Goal: Information Seeking & Learning: Find specific page/section

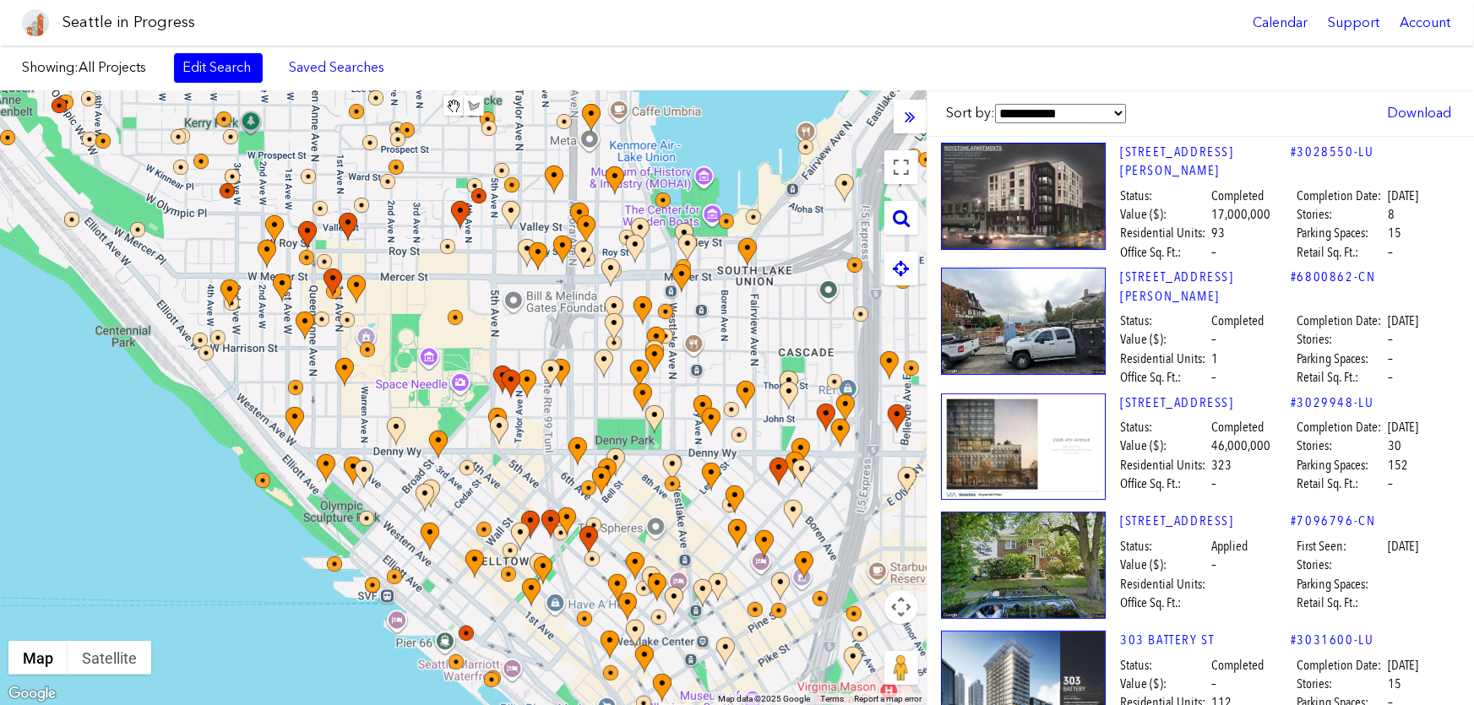
click at [898, 209] on icon at bounding box center [901, 218] width 17 height 19
paste input "**********"
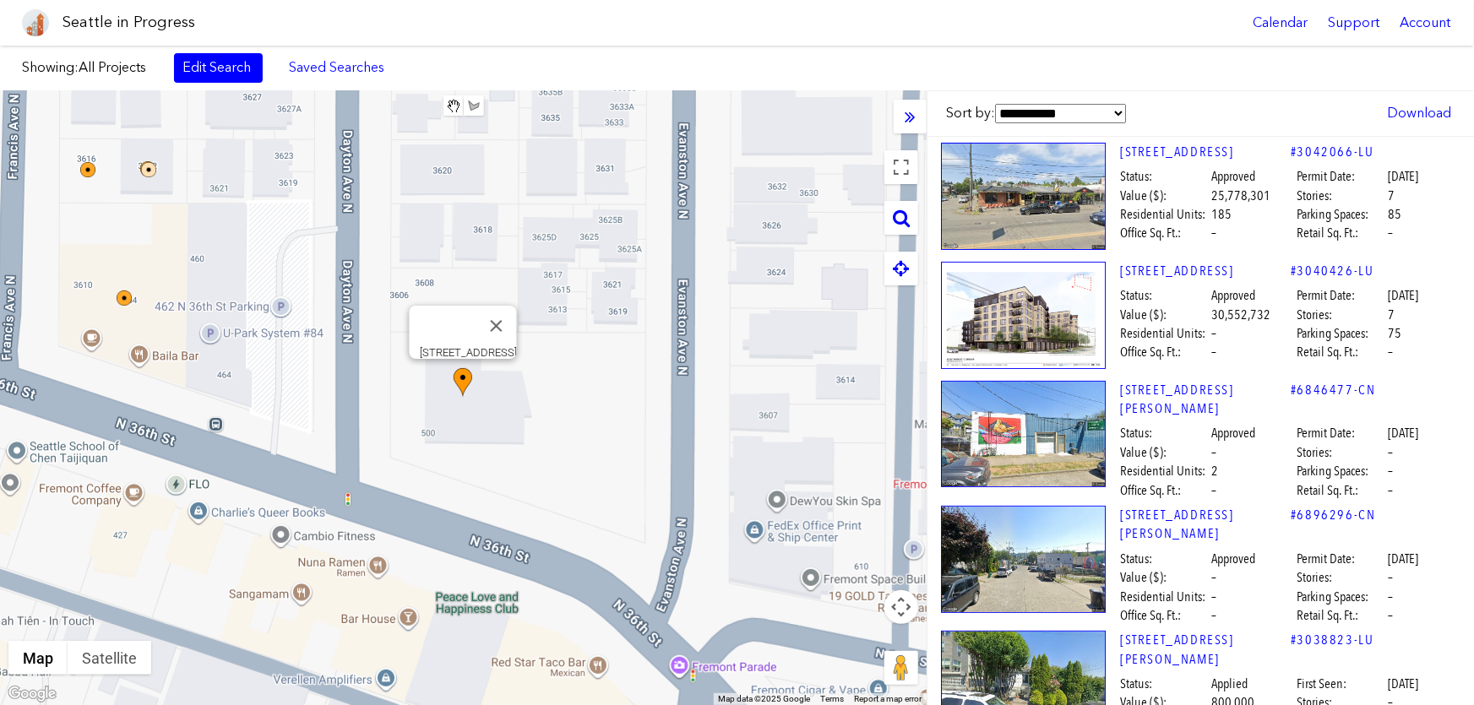
click at [460, 381] on img at bounding box center [463, 383] width 19 height 30
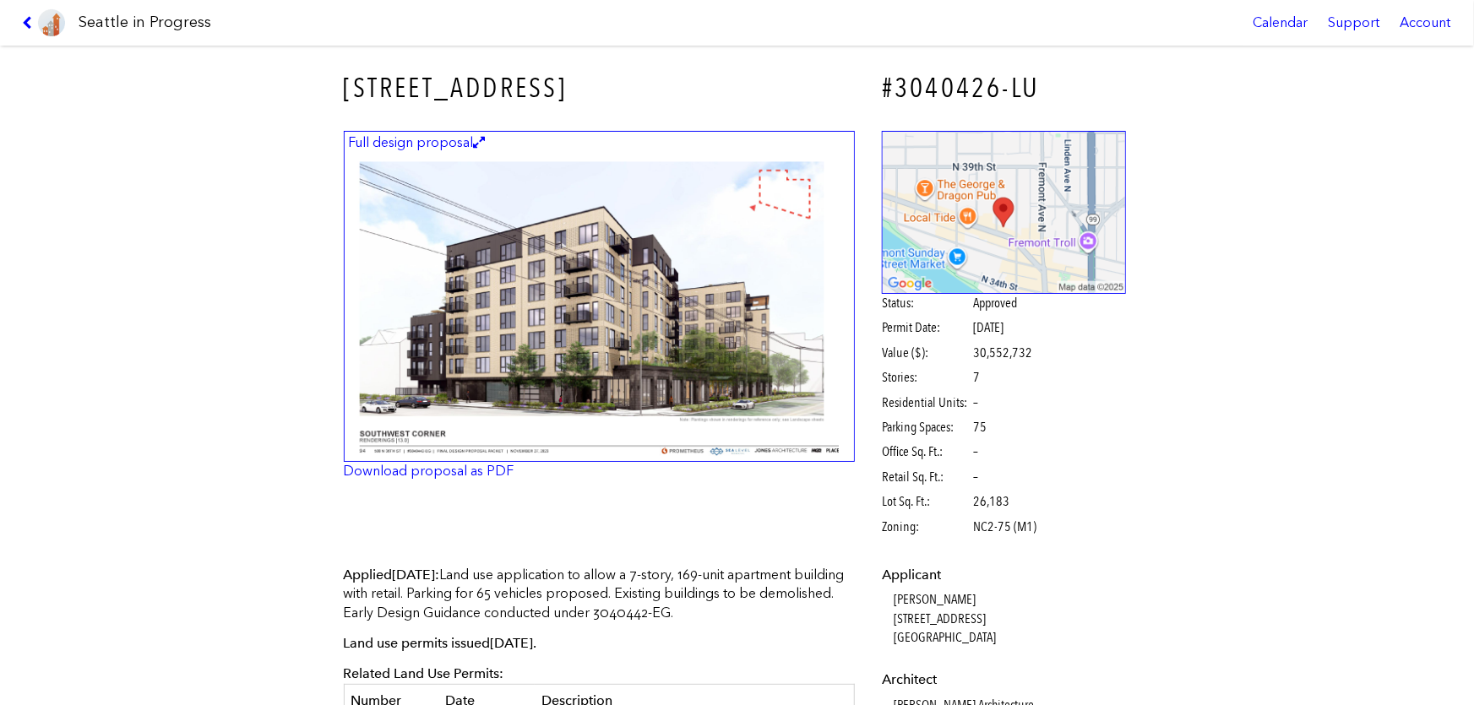
click at [21, 14] on link at bounding box center [43, 23] width 57 height 46
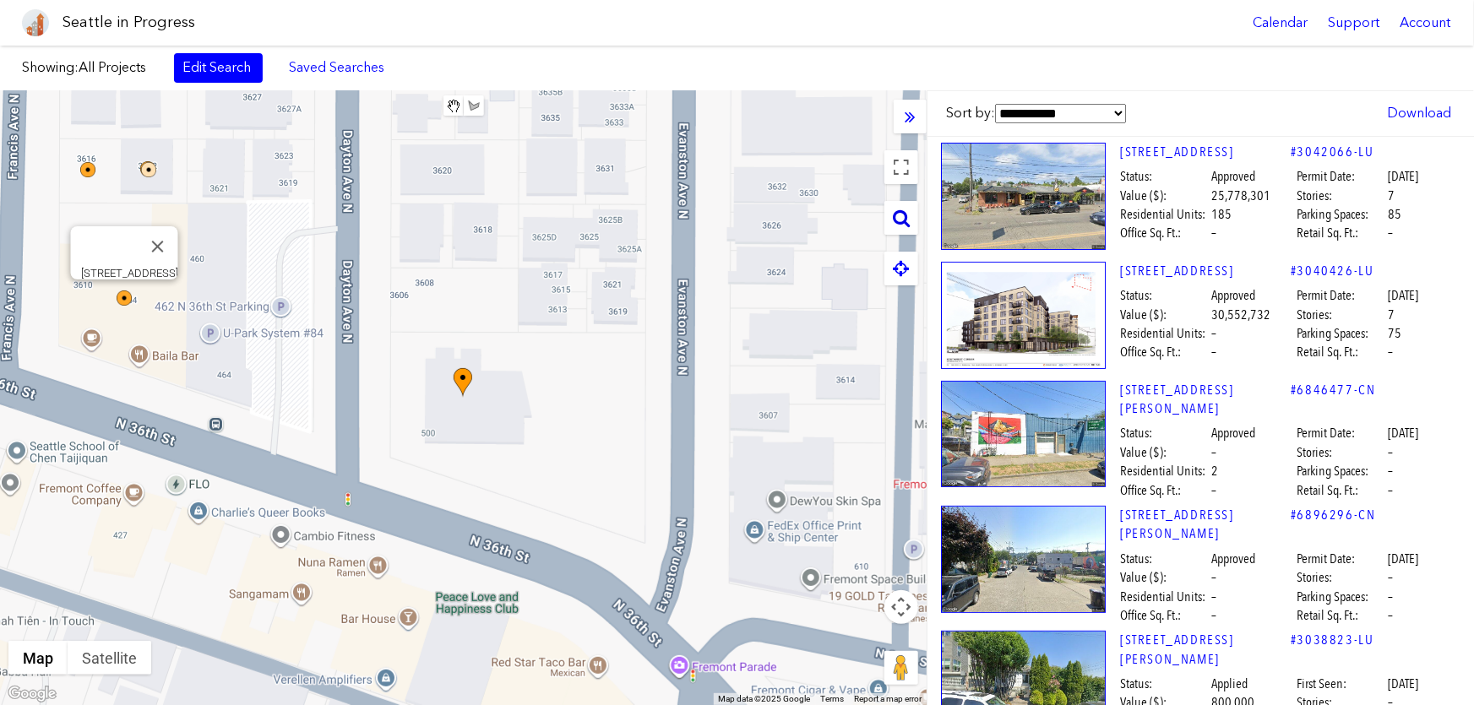
click at [904, 217] on icon at bounding box center [901, 218] width 17 height 19
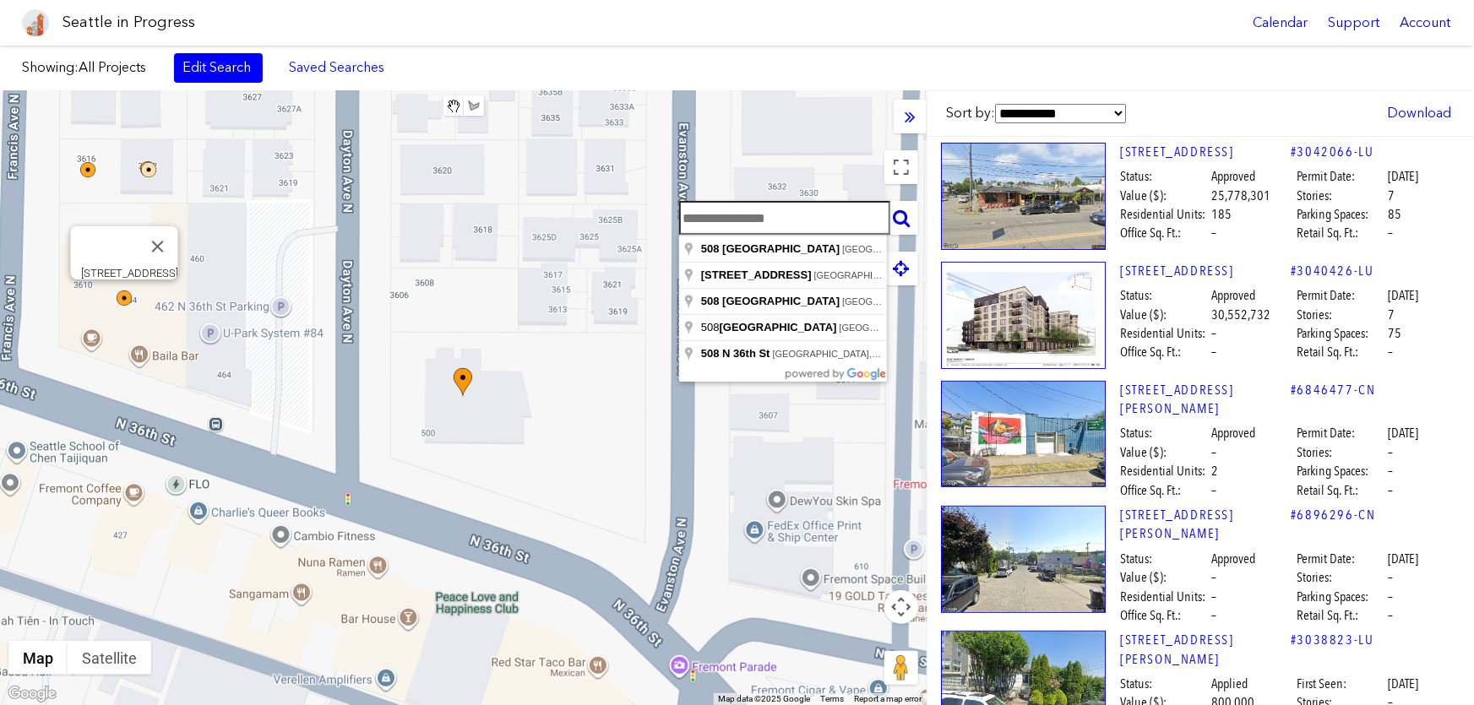
paste input "**********"
type input "**********"
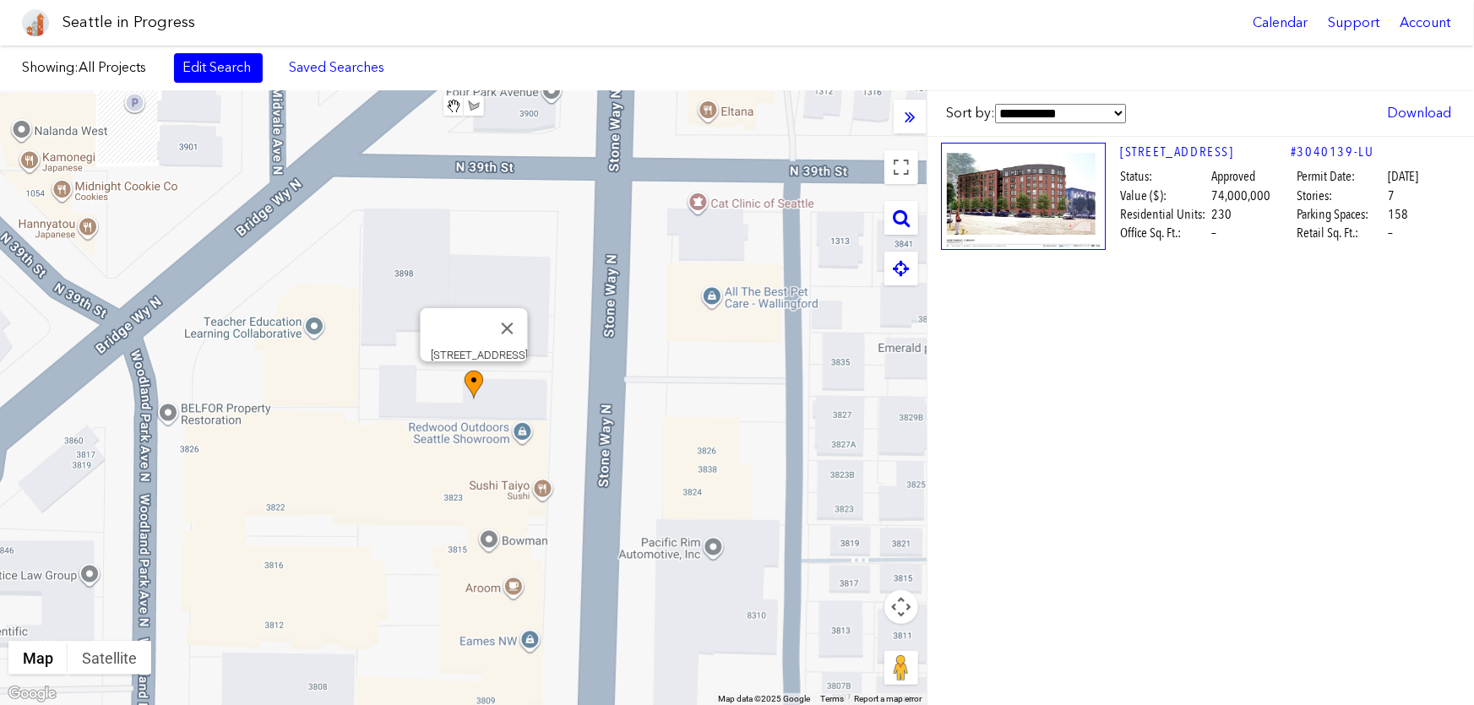
click at [472, 380] on img at bounding box center [474, 386] width 19 height 30
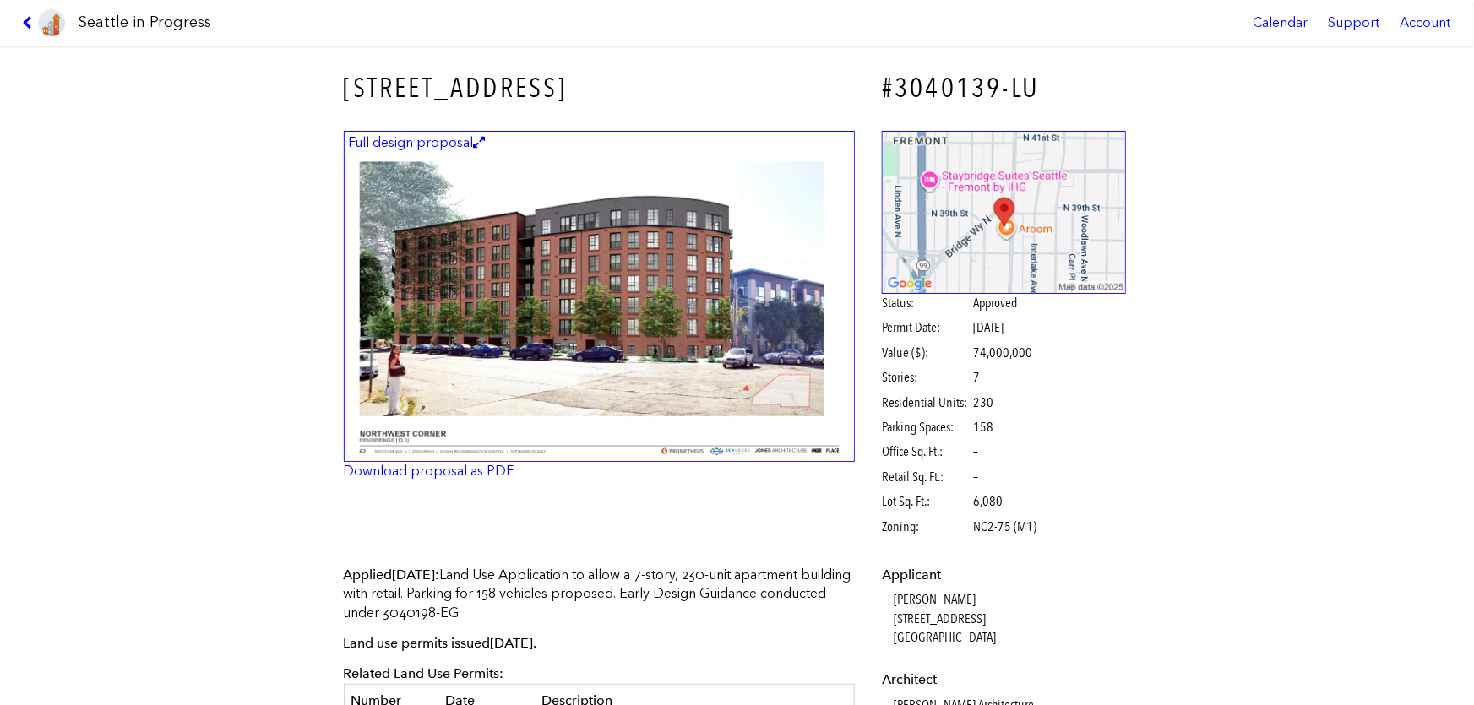
click at [454, 369] on img at bounding box center [600, 297] width 512 height 332
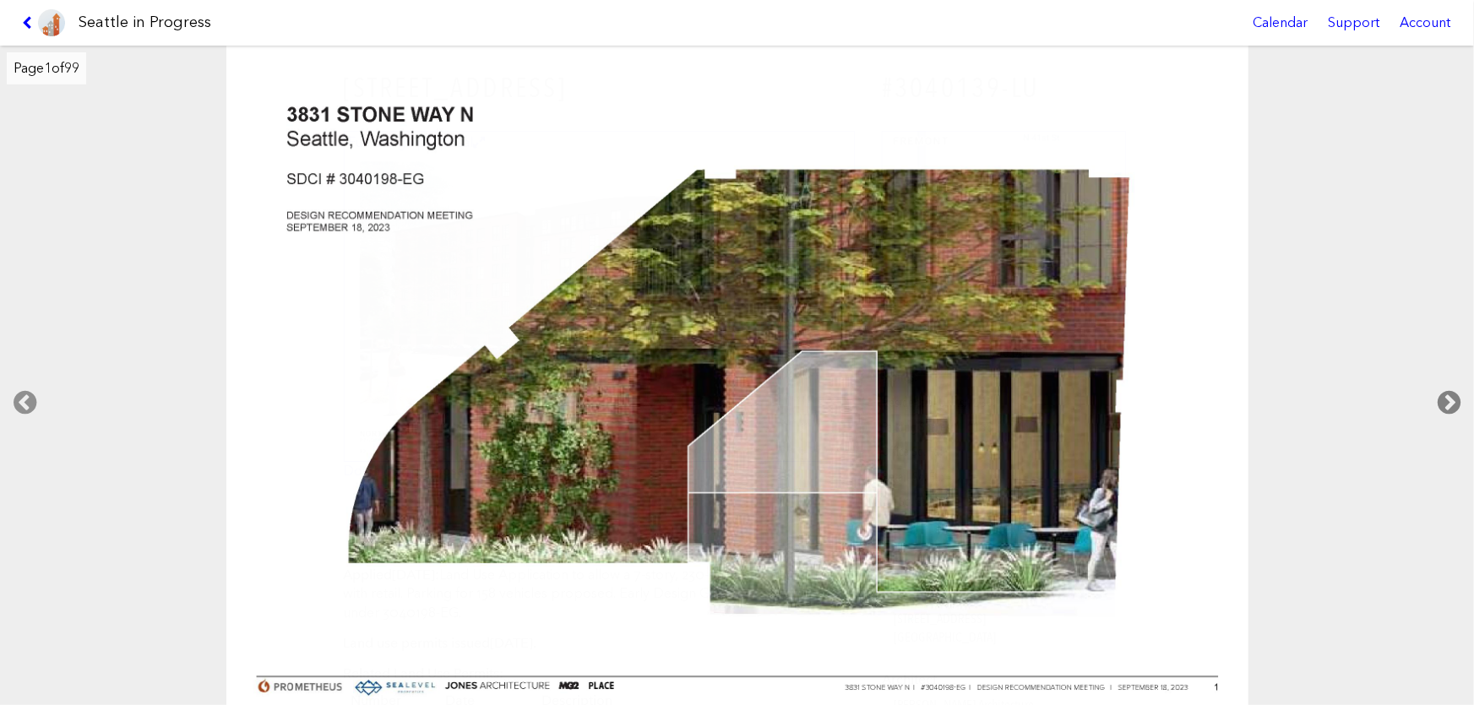
click at [1447, 402] on icon at bounding box center [1449, 403] width 50 height 54
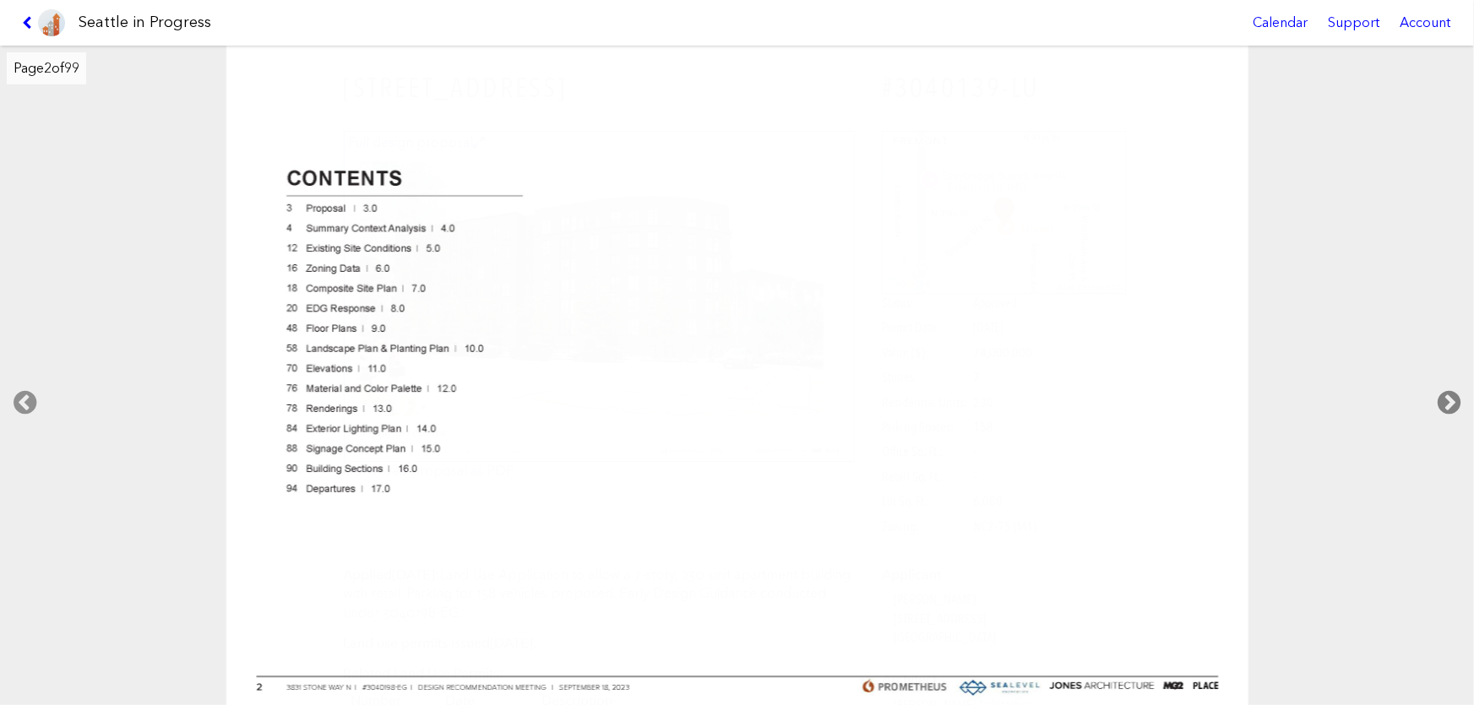
click at [1447, 402] on icon at bounding box center [1449, 403] width 50 height 54
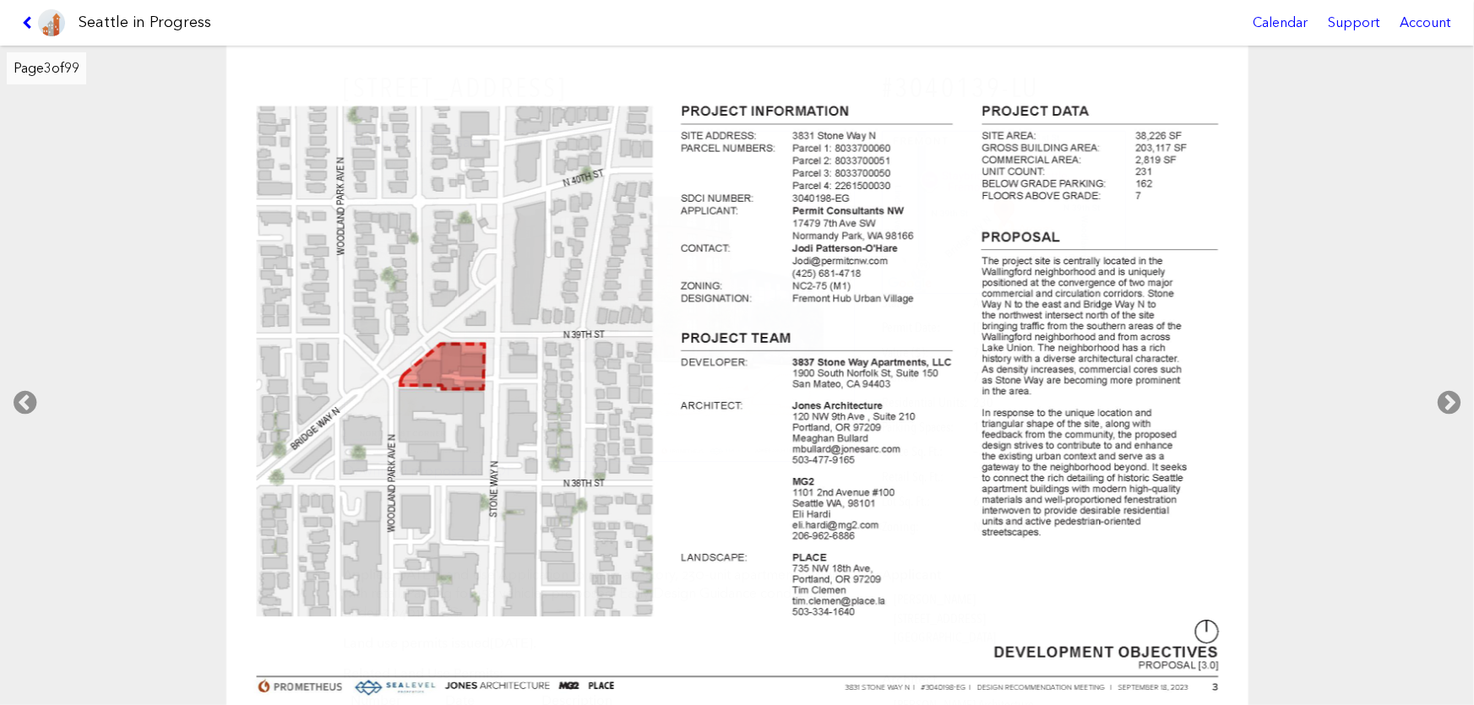
click at [19, 28] on link at bounding box center [43, 23] width 57 height 46
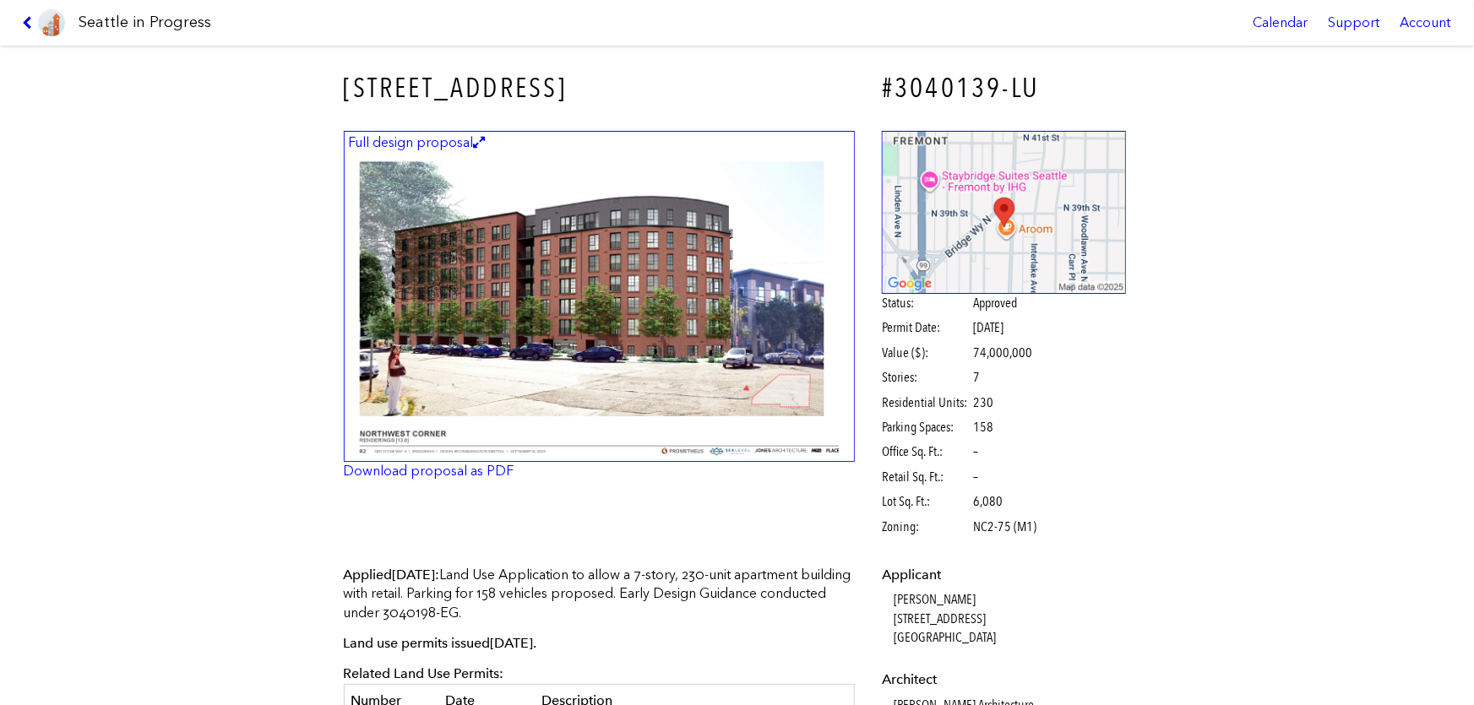
click at [28, 26] on icon at bounding box center [30, 23] width 16 height 14
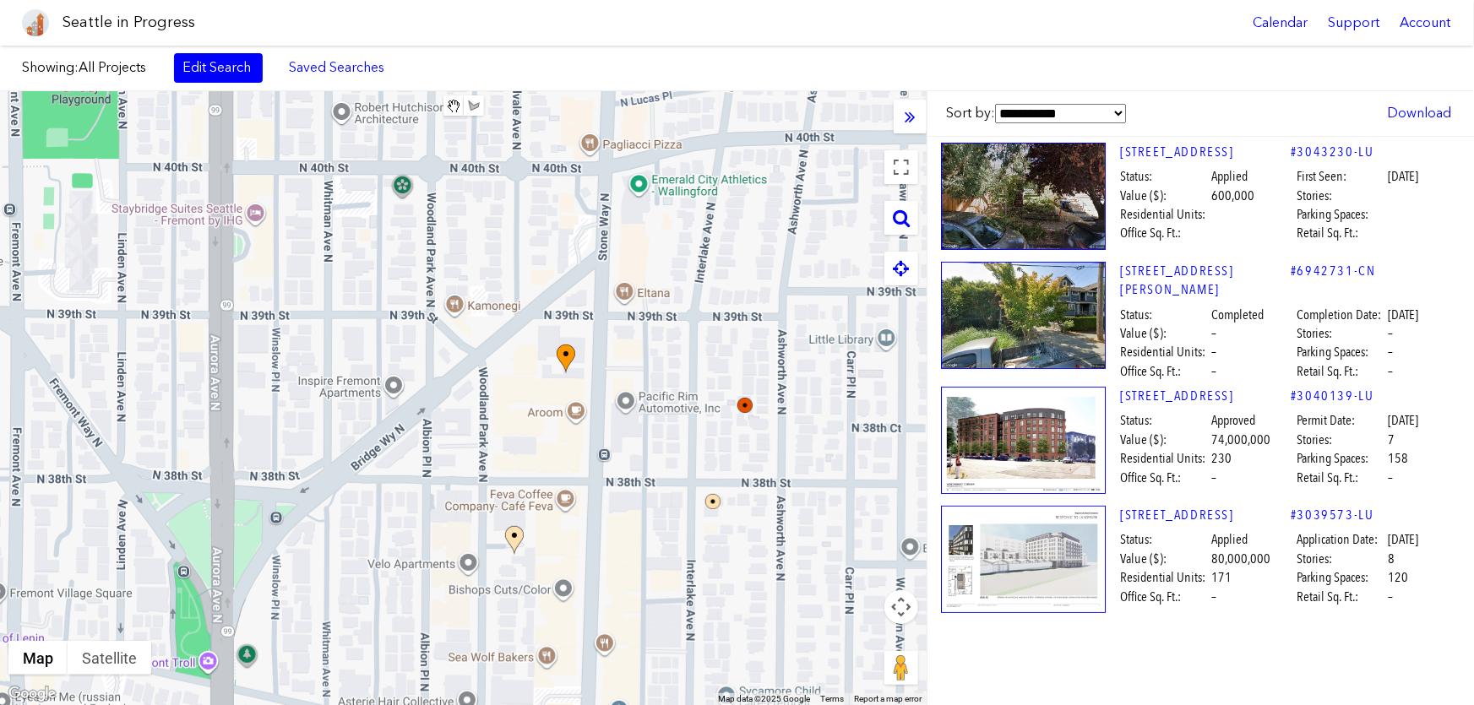
drag, startPoint x: 672, startPoint y: 201, endPoint x: 573, endPoint y: 475, distance: 291.0
click at [574, 476] on div "To navigate, press the arrow keys." at bounding box center [463, 398] width 927 height 614
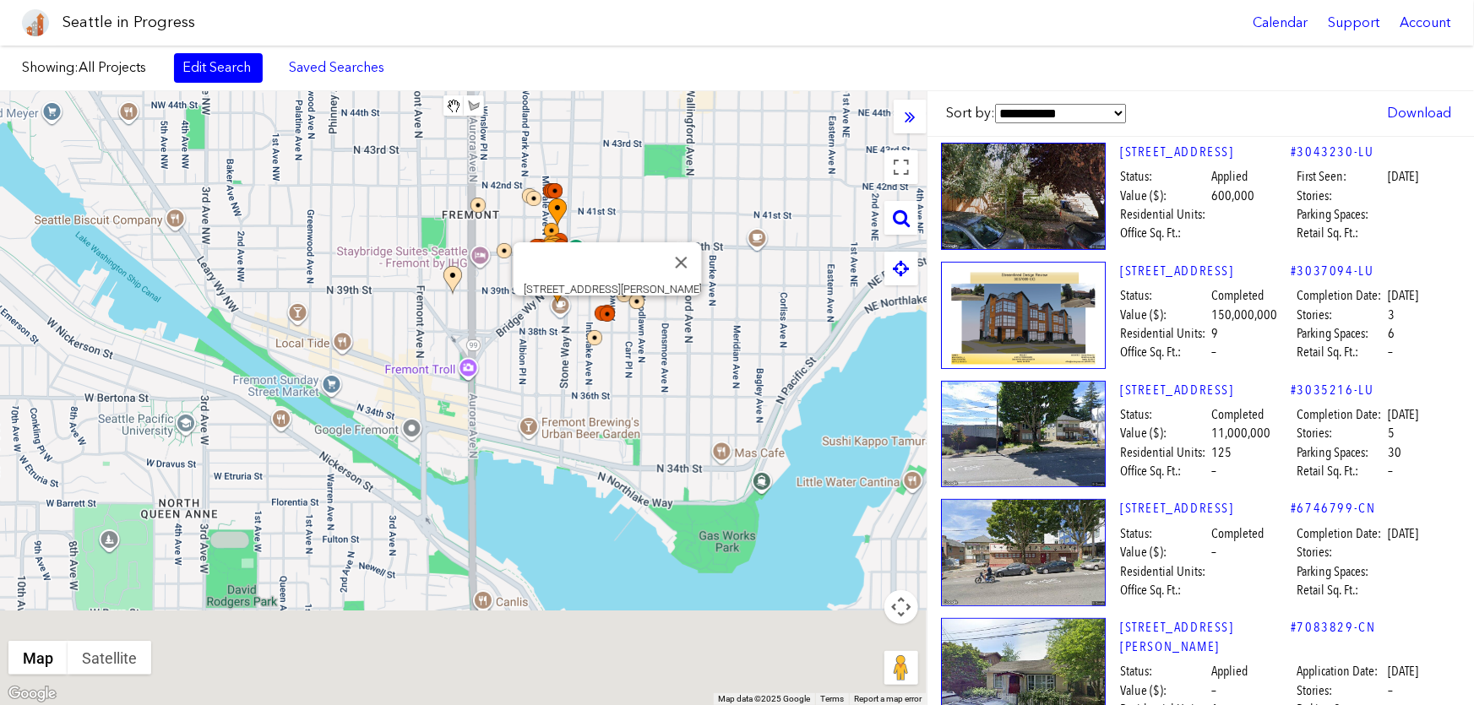
drag, startPoint x: 621, startPoint y: 495, endPoint x: 620, endPoint y: 332, distance: 163.0
click at [620, 332] on div at bounding box center [605, 348] width 37 height 37
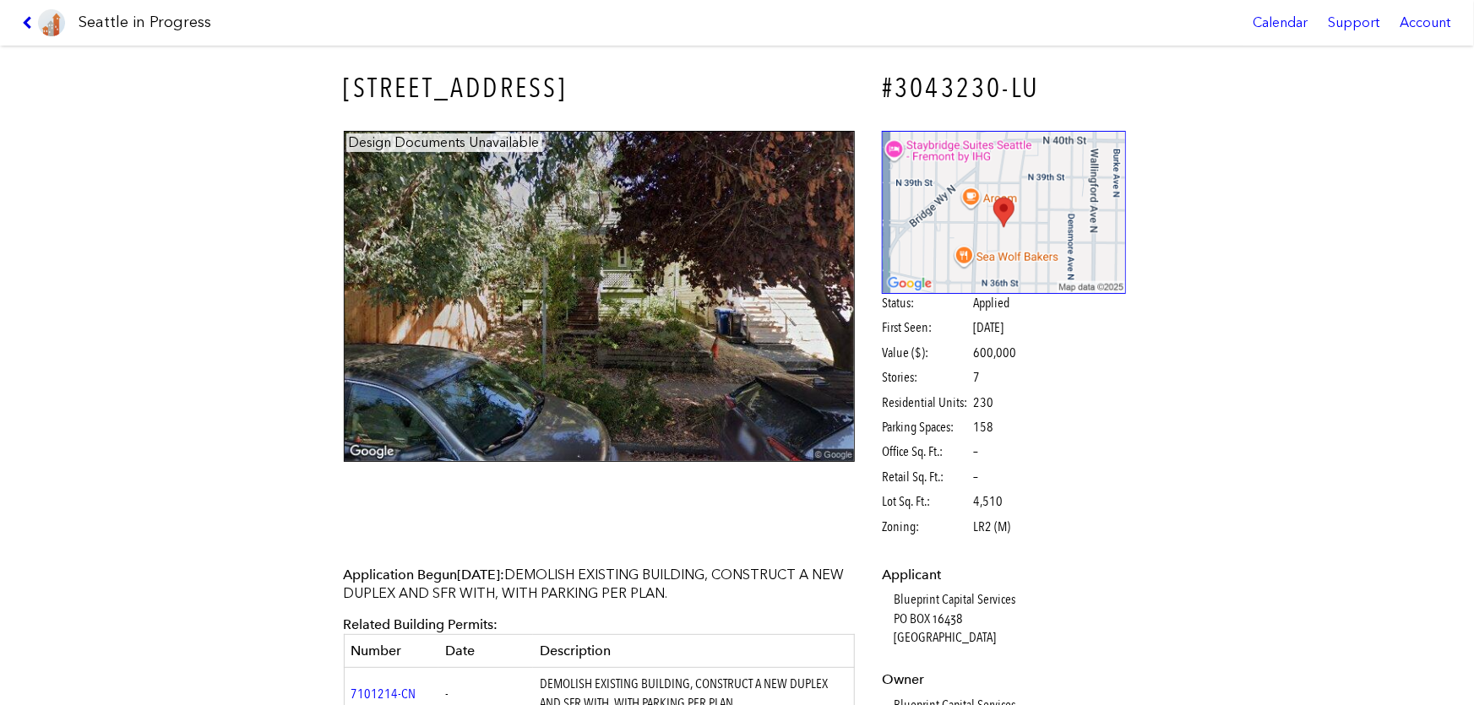
click at [26, 19] on icon at bounding box center [30, 23] width 16 height 14
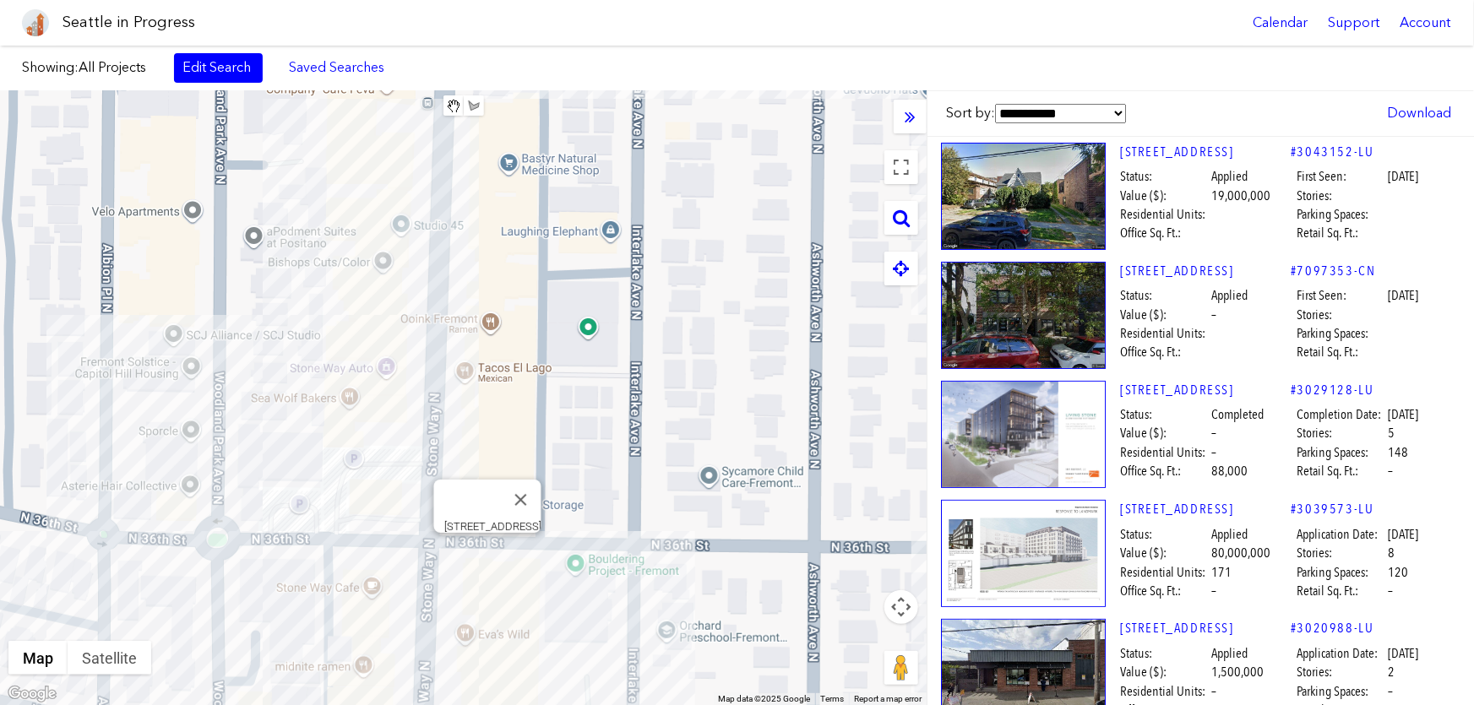
click at [488, 557] on div "To navigate, press the arrow keys. [STREET_ADDRESS]" at bounding box center [463, 398] width 927 height 614
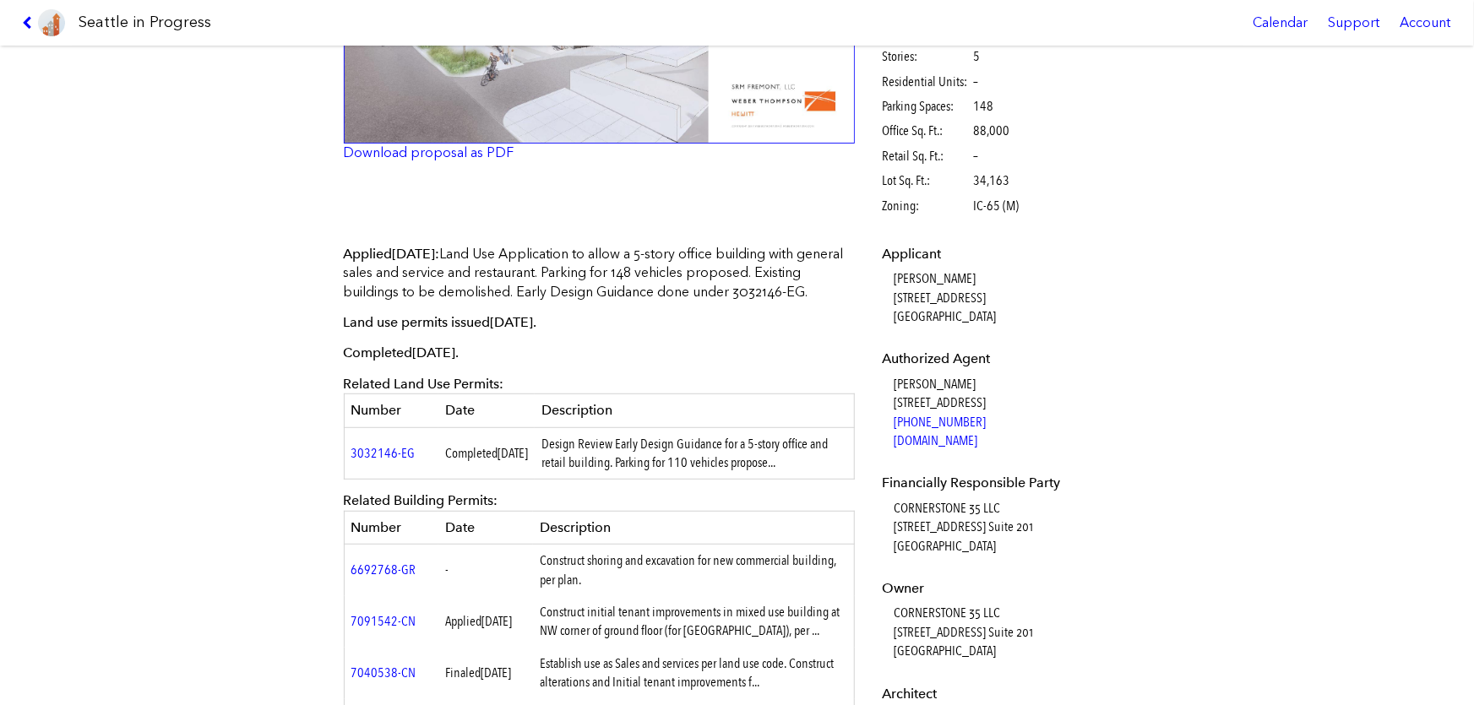
scroll to position [230, 0]
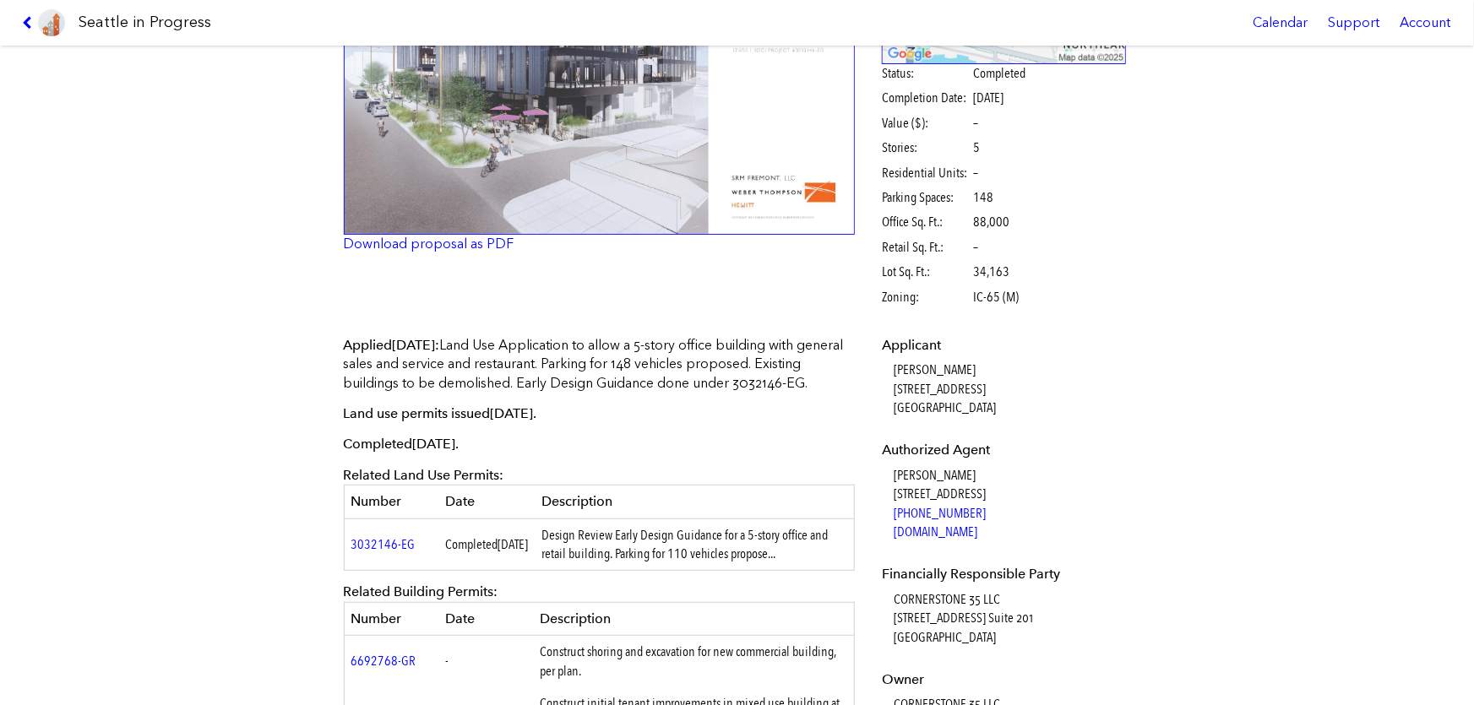
click at [524, 190] on img at bounding box center [600, 68] width 512 height 334
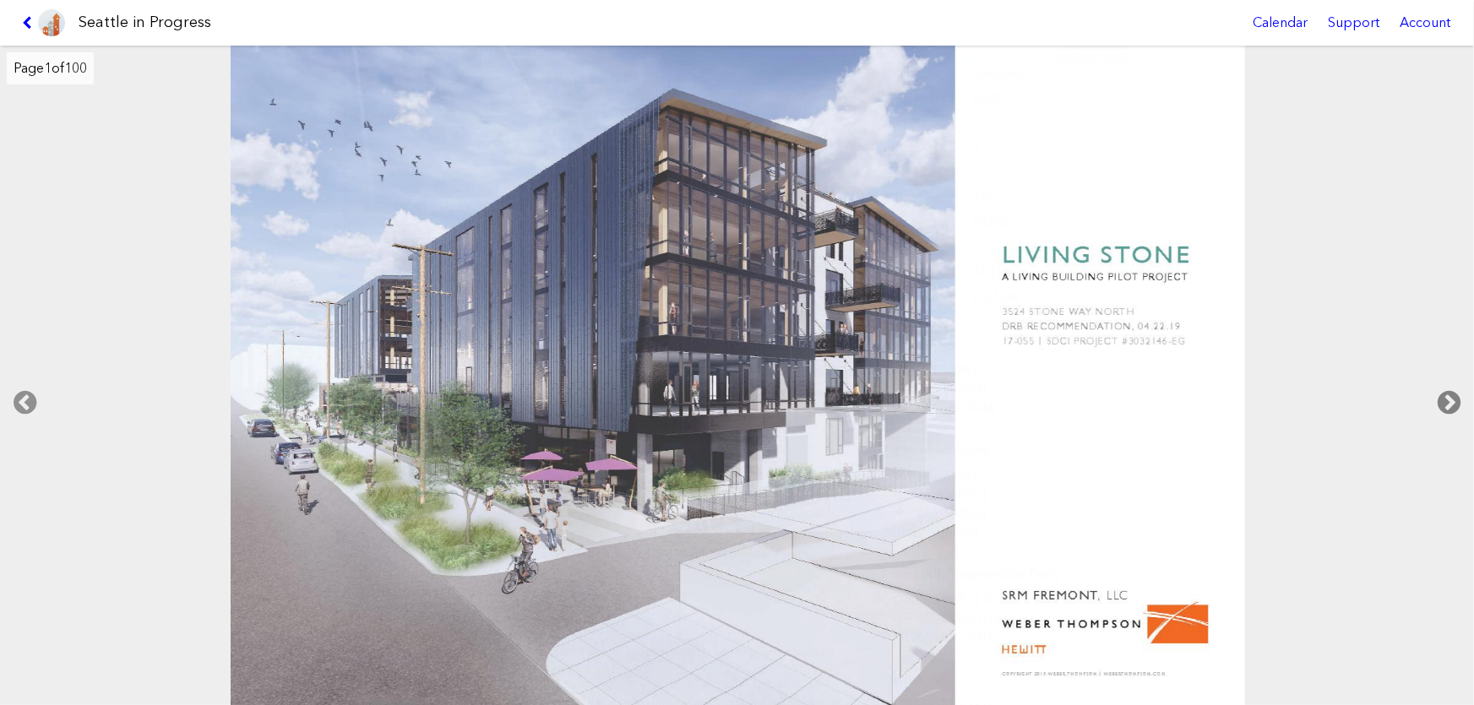
click at [1431, 398] on icon at bounding box center [1449, 403] width 50 height 54
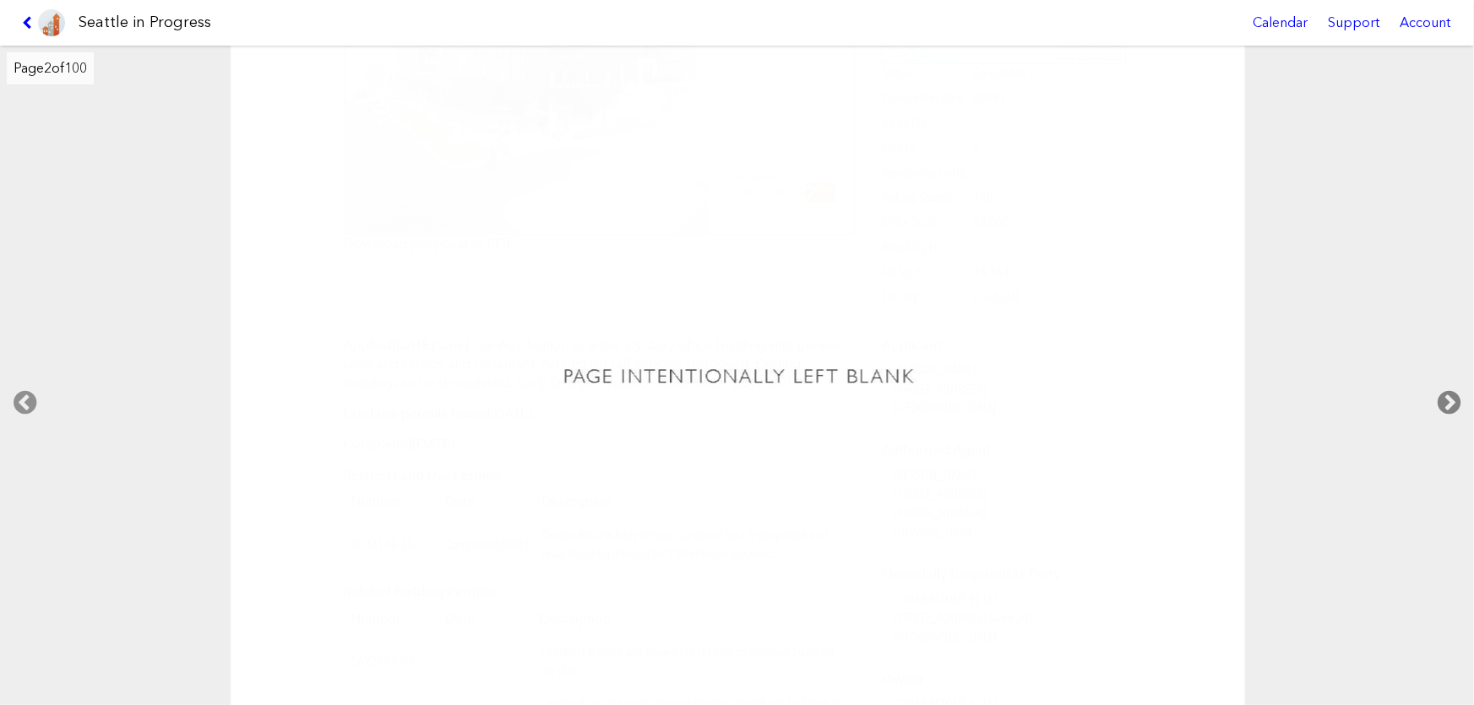
click at [1441, 400] on icon at bounding box center [1449, 403] width 50 height 54
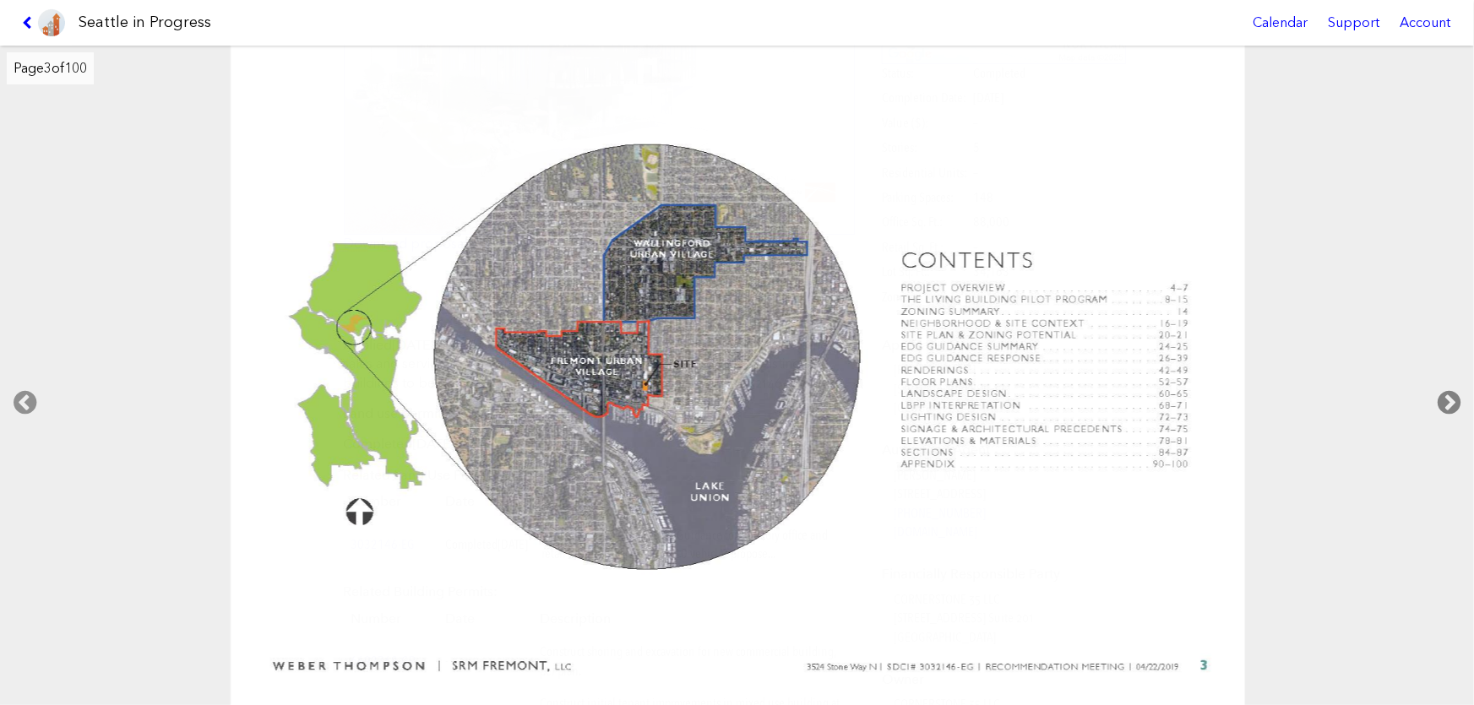
click at [1441, 400] on icon at bounding box center [1449, 403] width 50 height 54
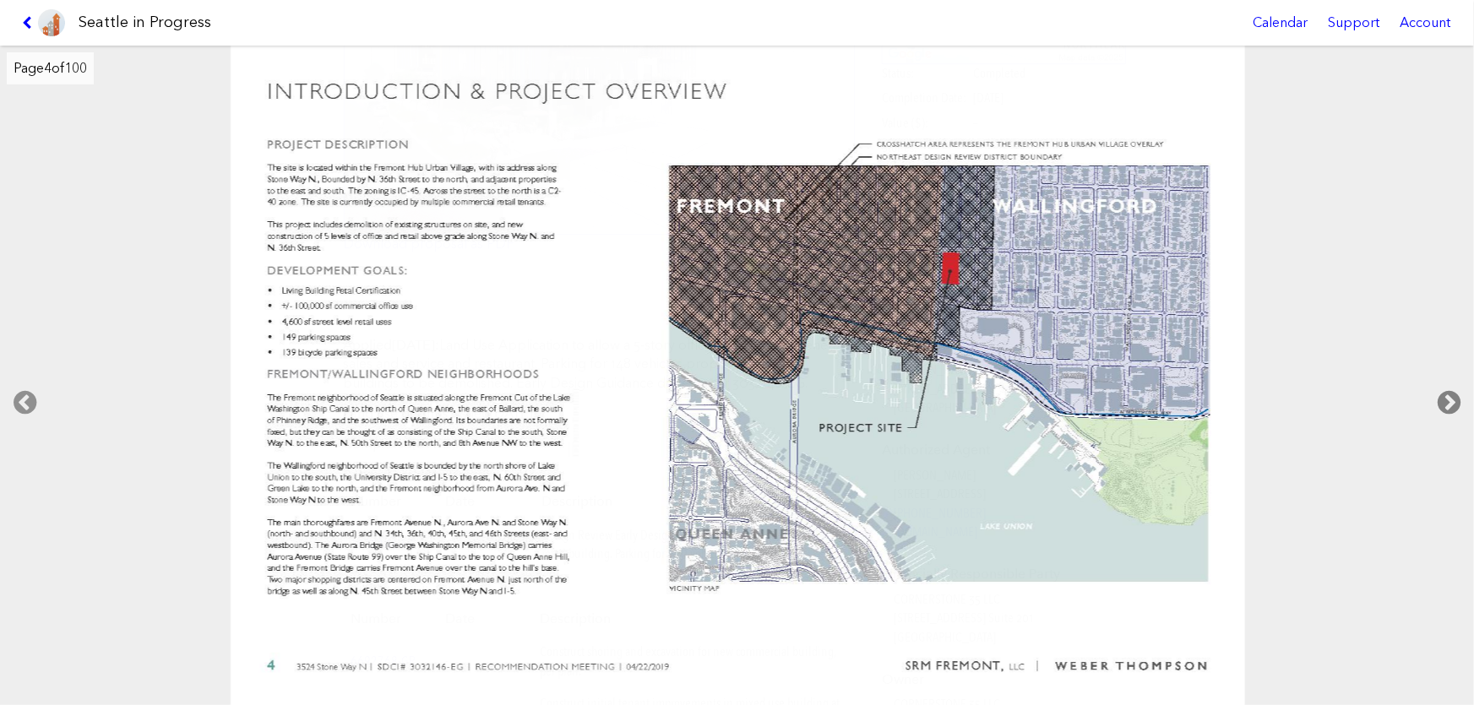
click at [1441, 400] on icon at bounding box center [1449, 403] width 50 height 54
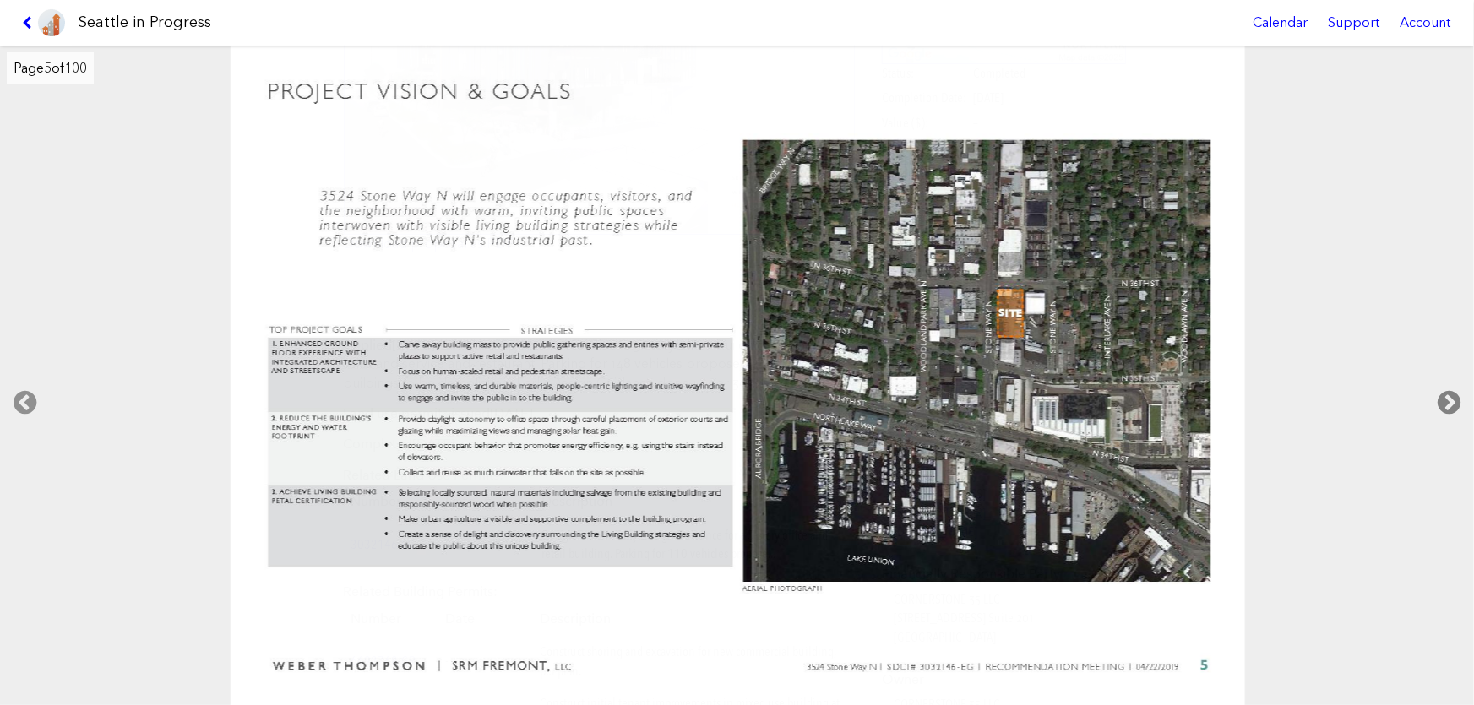
click at [1441, 400] on icon at bounding box center [1449, 403] width 50 height 54
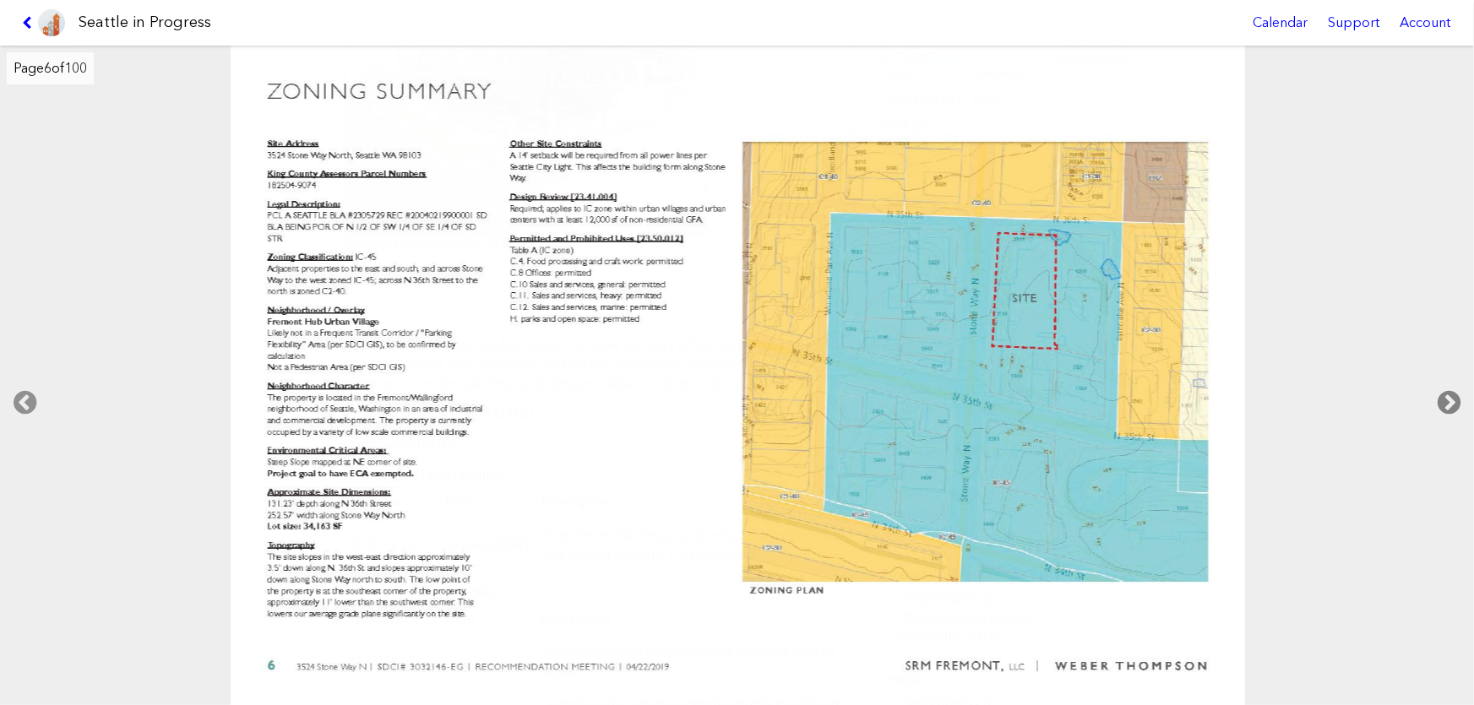
click at [1441, 400] on icon at bounding box center [1449, 403] width 50 height 54
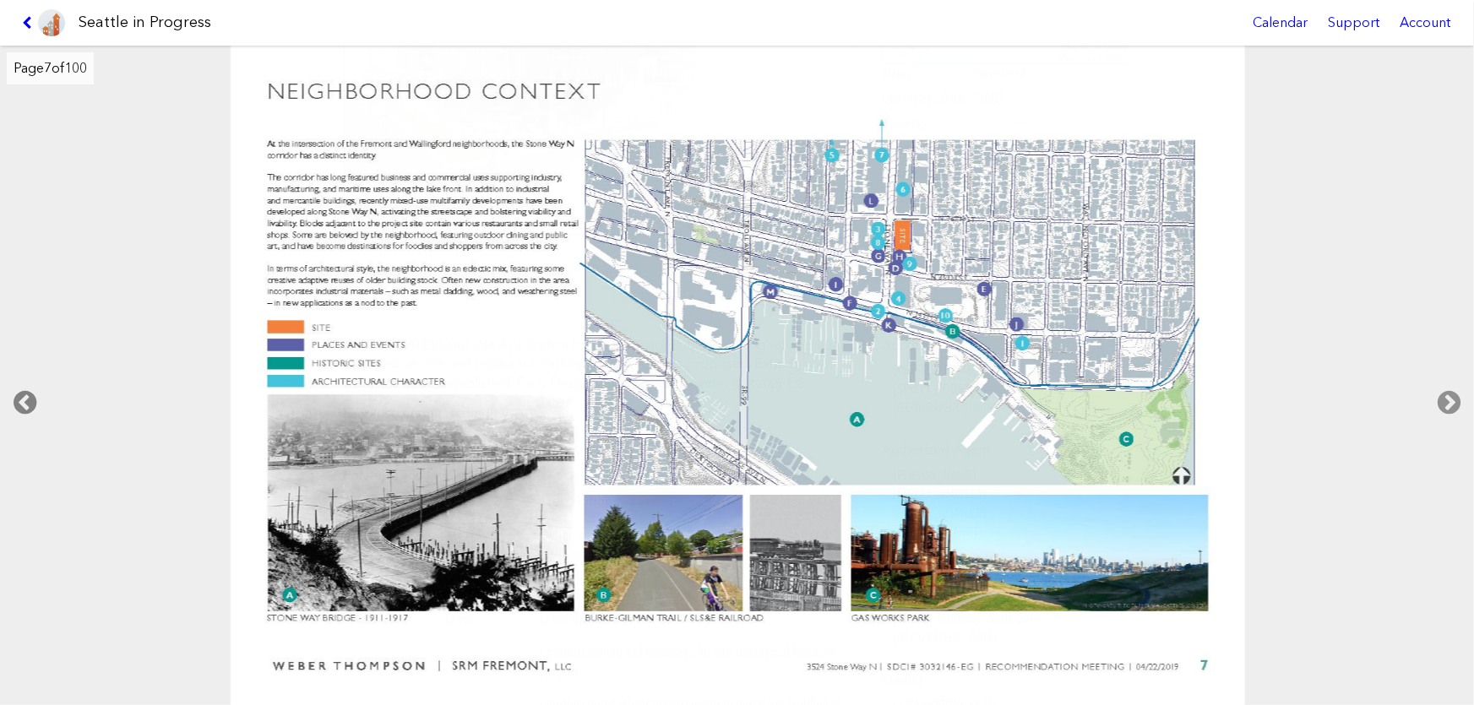
click at [24, 408] on icon at bounding box center [25, 403] width 50 height 54
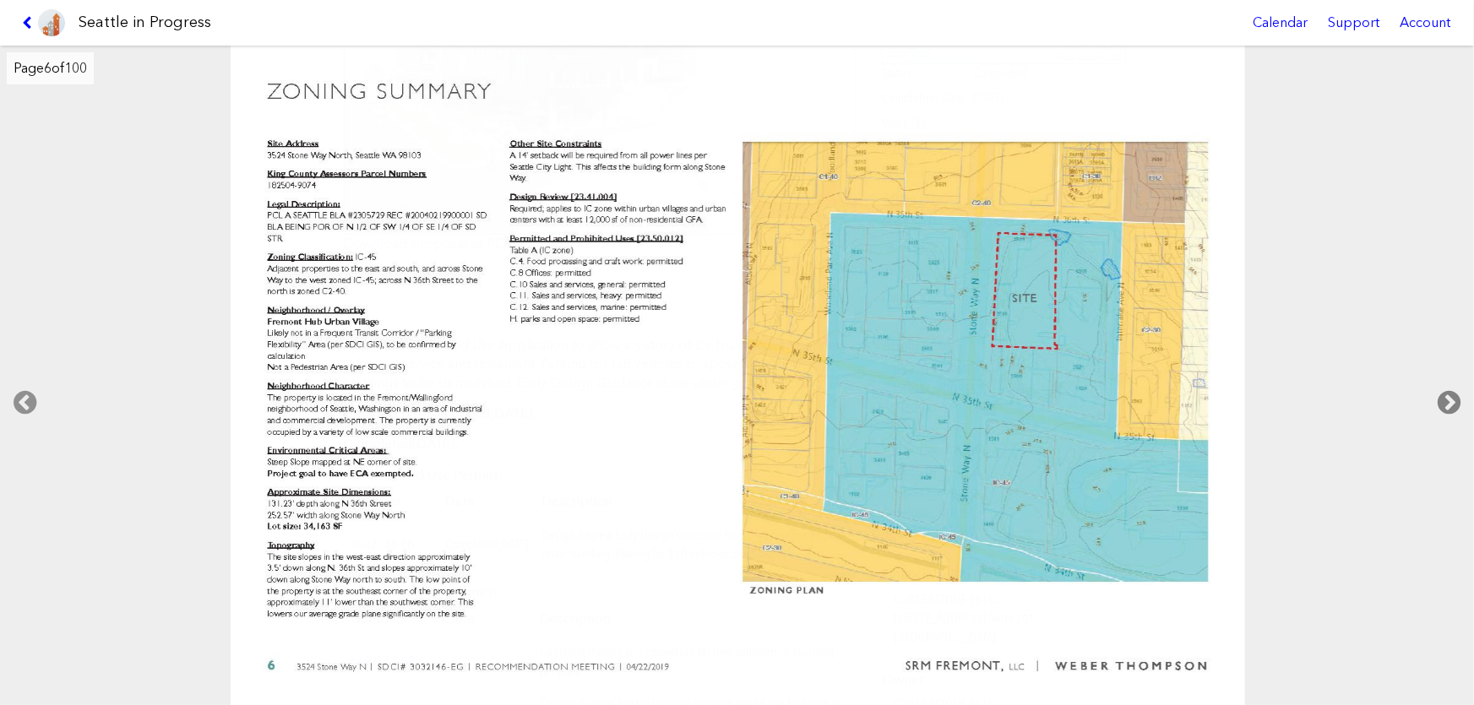
click at [1455, 394] on icon at bounding box center [1449, 403] width 50 height 54
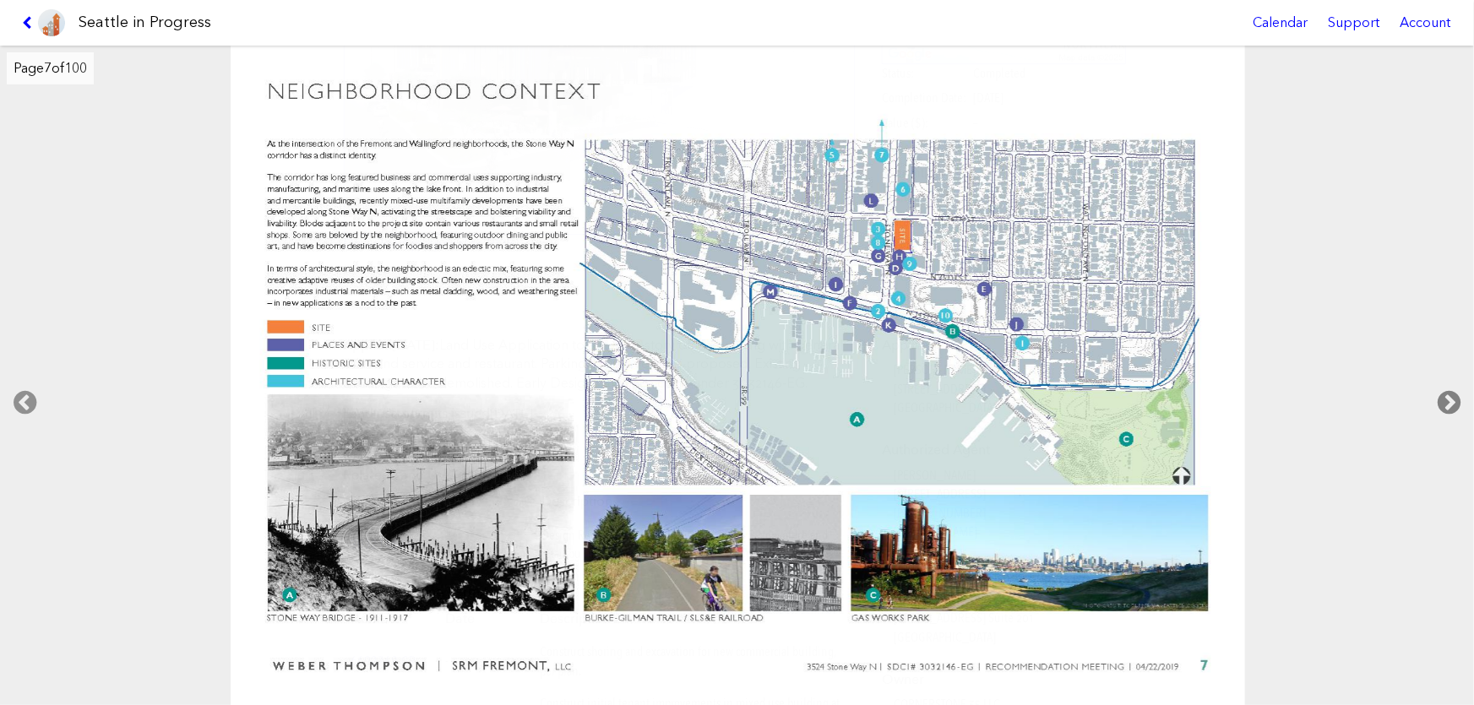
click at [1455, 394] on icon at bounding box center [1449, 403] width 50 height 54
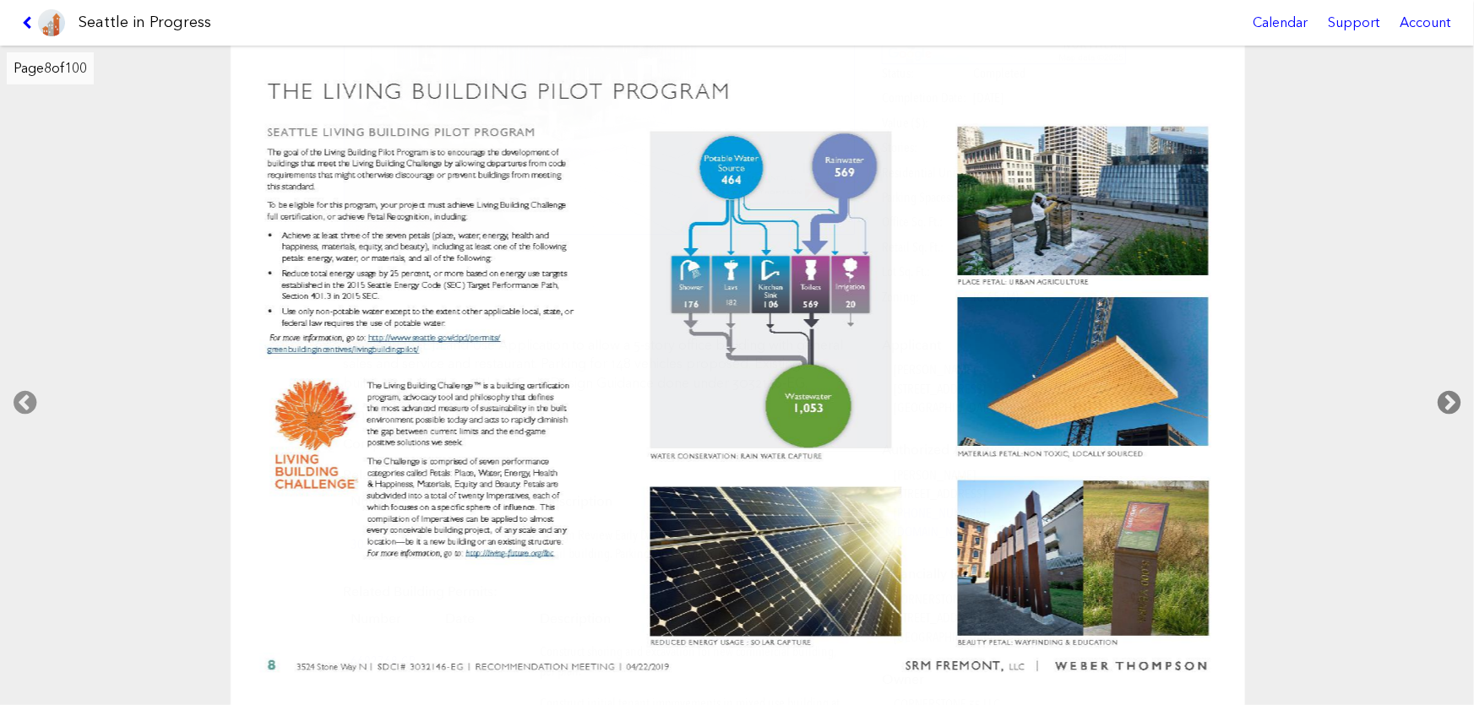
click at [1455, 394] on icon at bounding box center [1449, 403] width 50 height 54
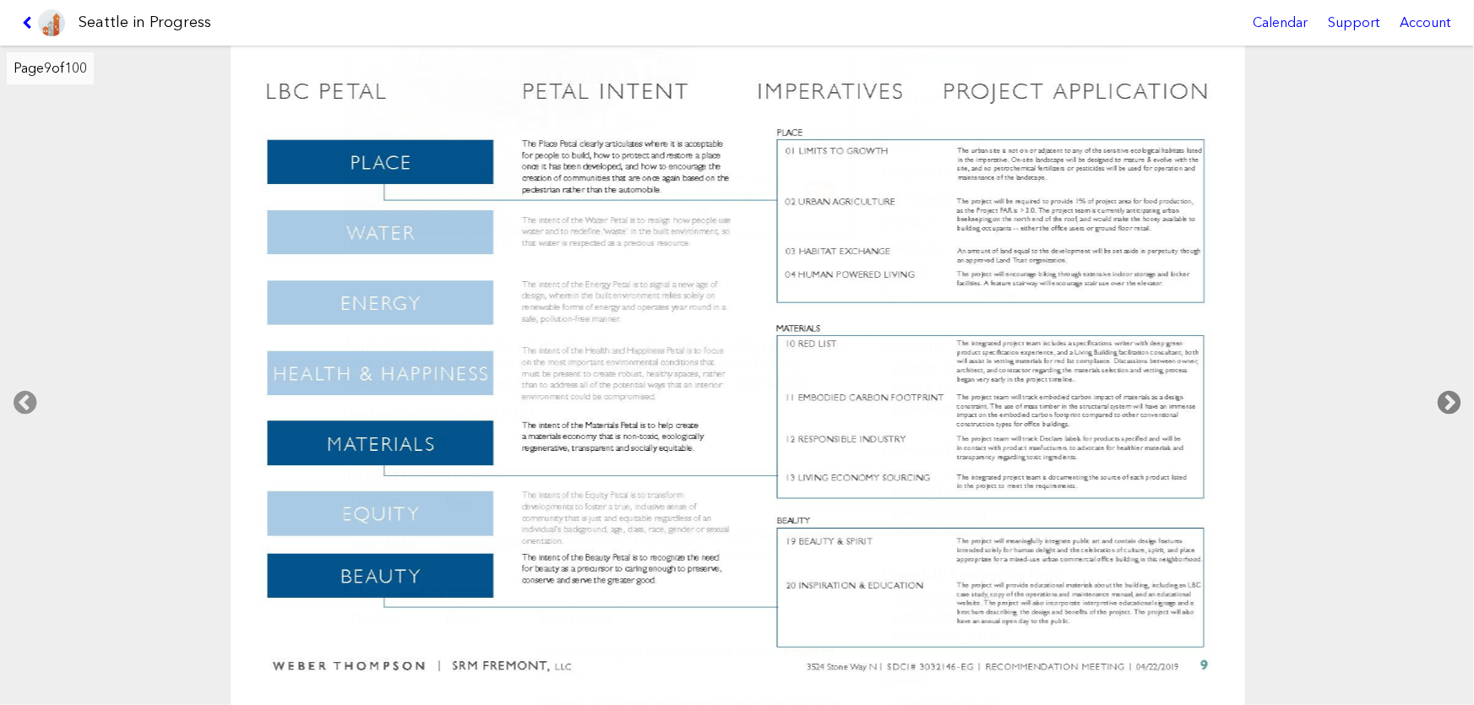
click at [1455, 394] on icon at bounding box center [1449, 403] width 50 height 54
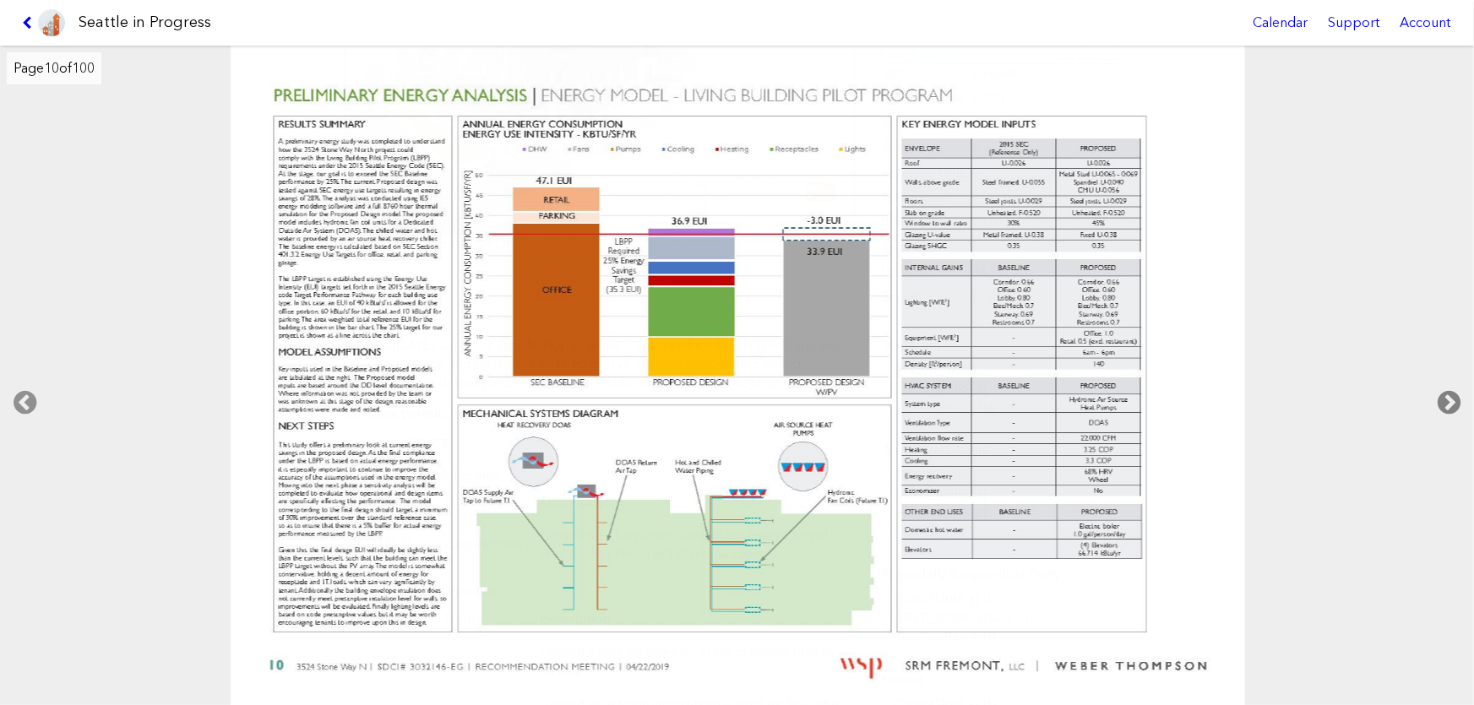
click at [1455, 394] on icon at bounding box center [1449, 403] width 50 height 54
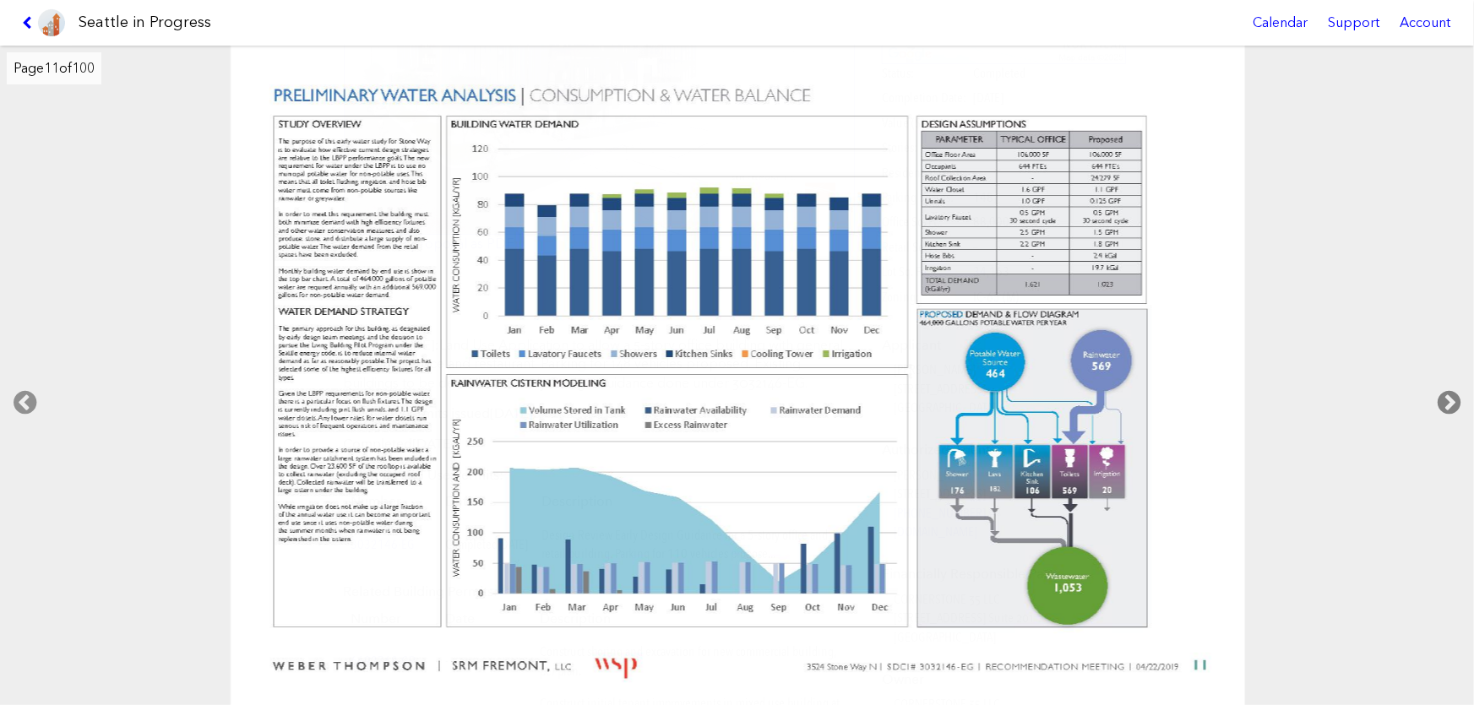
click at [1455, 394] on icon at bounding box center [1449, 403] width 50 height 54
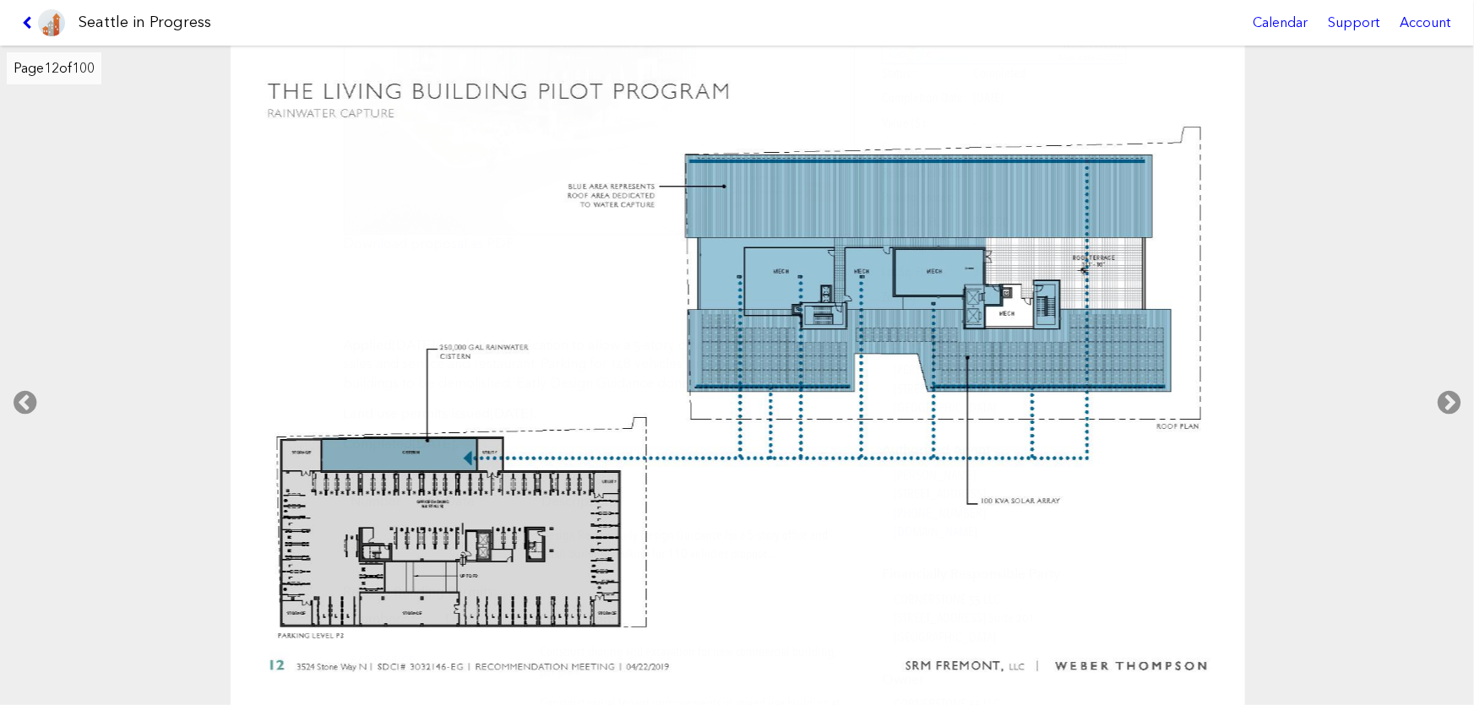
click at [32, 29] on icon at bounding box center [30, 23] width 16 height 14
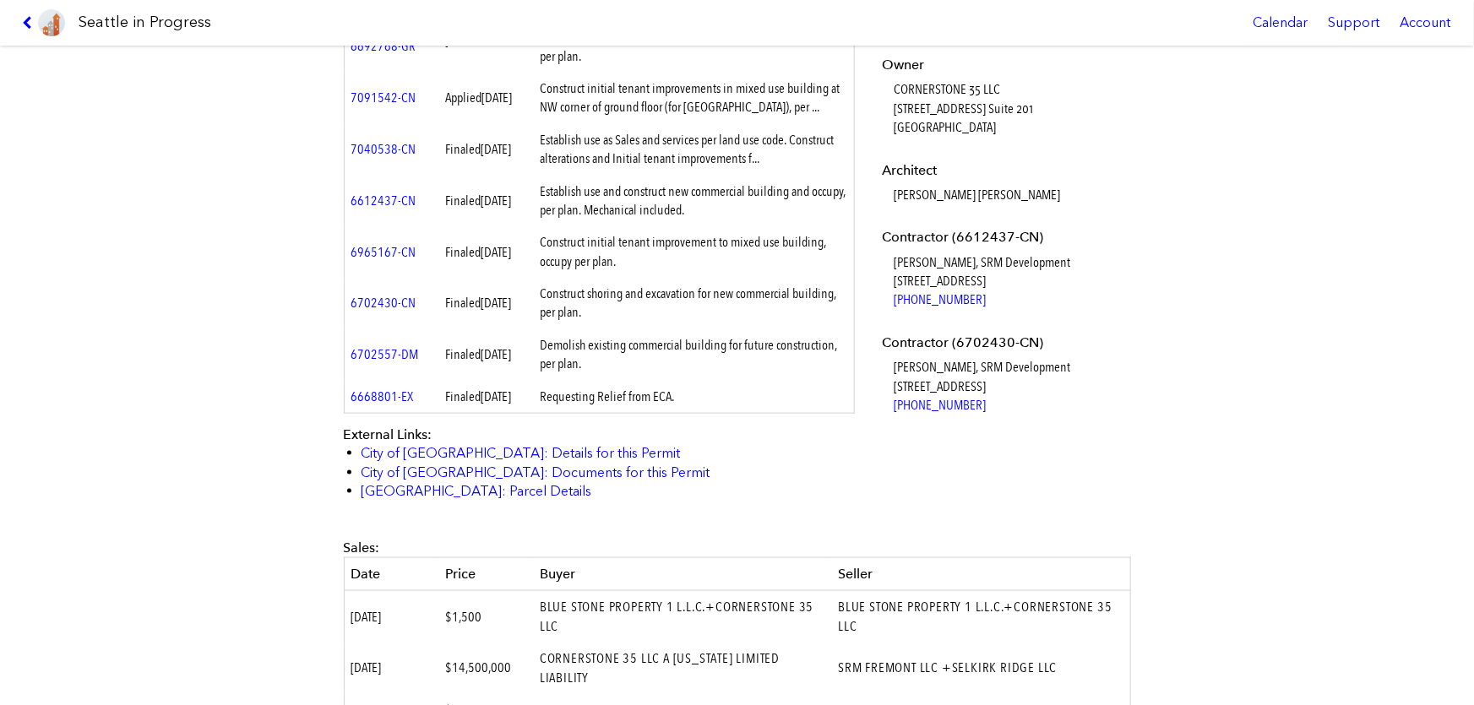
scroll to position [998, 0]
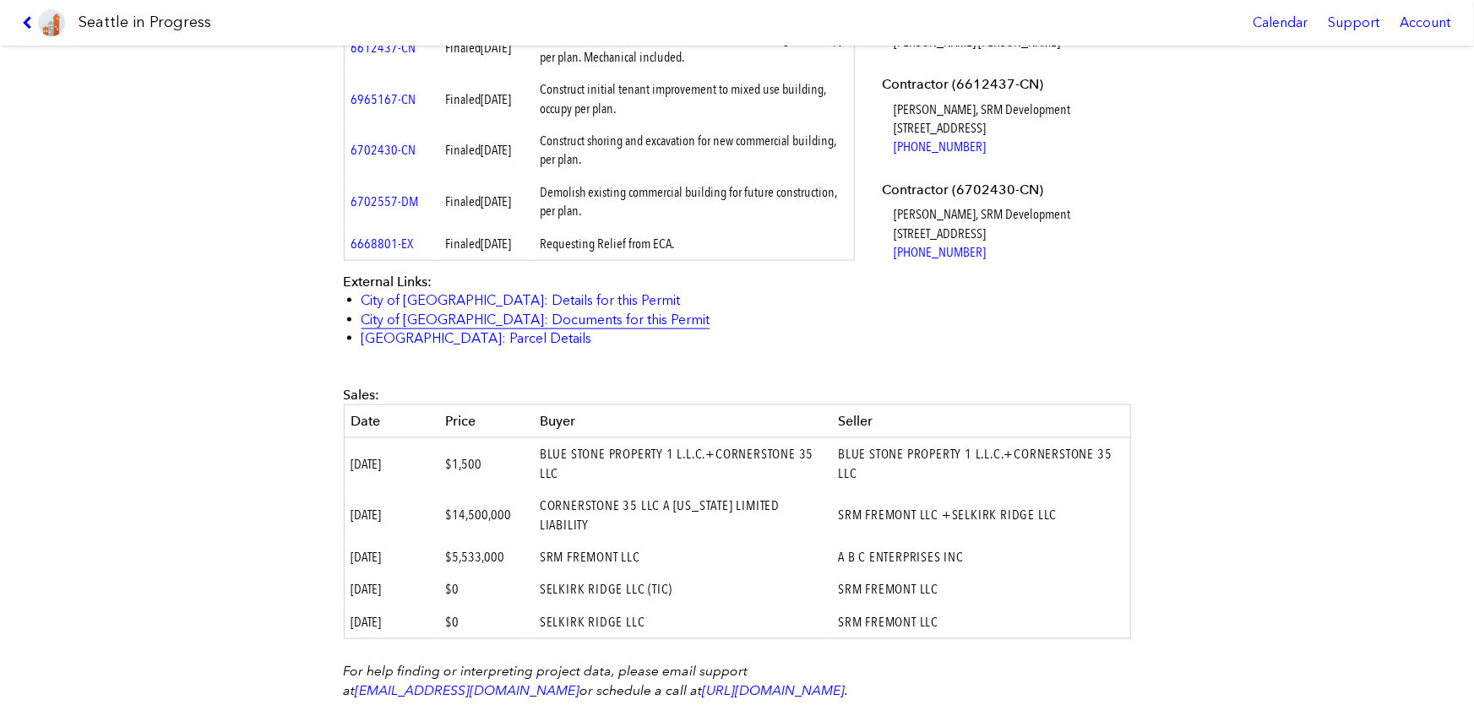
click at [376, 328] on link "City of [GEOGRAPHIC_DATA]: Documents for this Permit" at bounding box center [536, 320] width 349 height 16
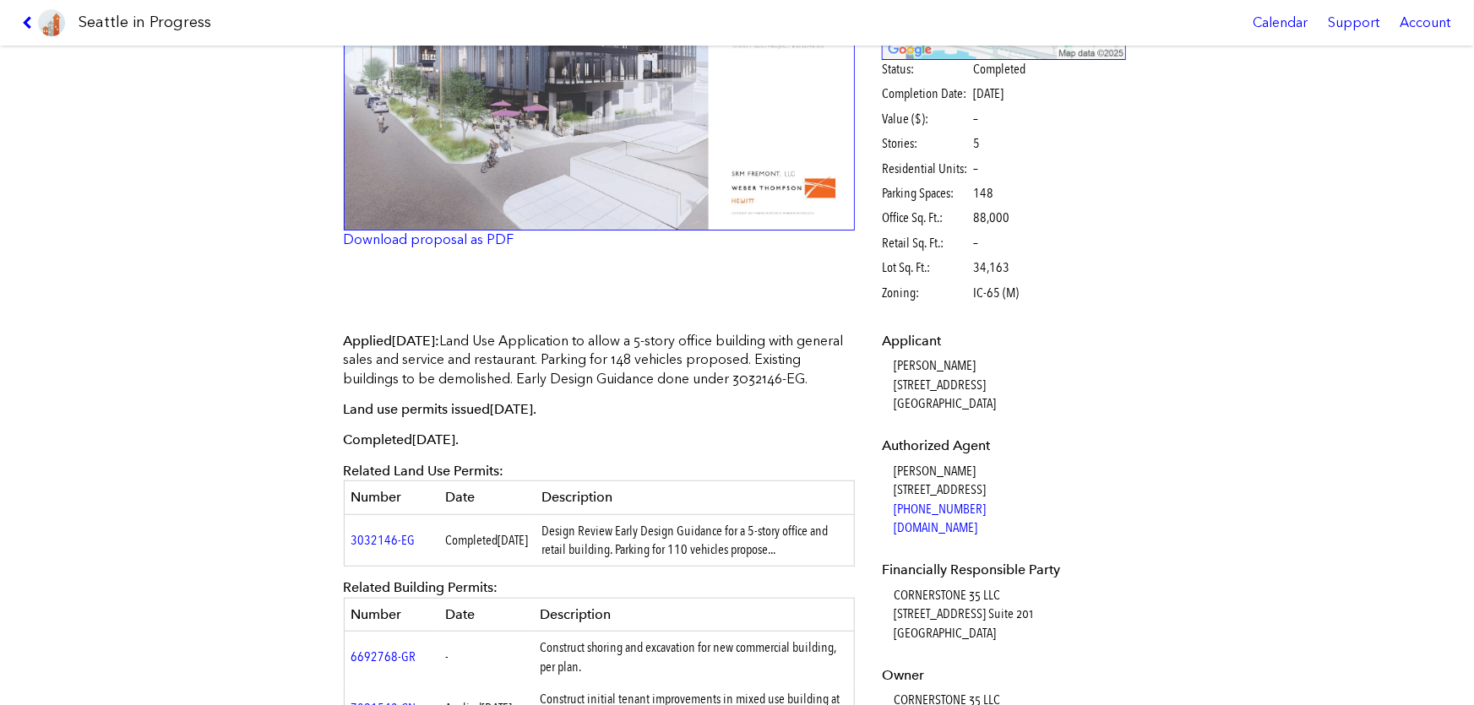
scroll to position [230, 0]
